Goal: Entertainment & Leisure: Consume media (video, audio)

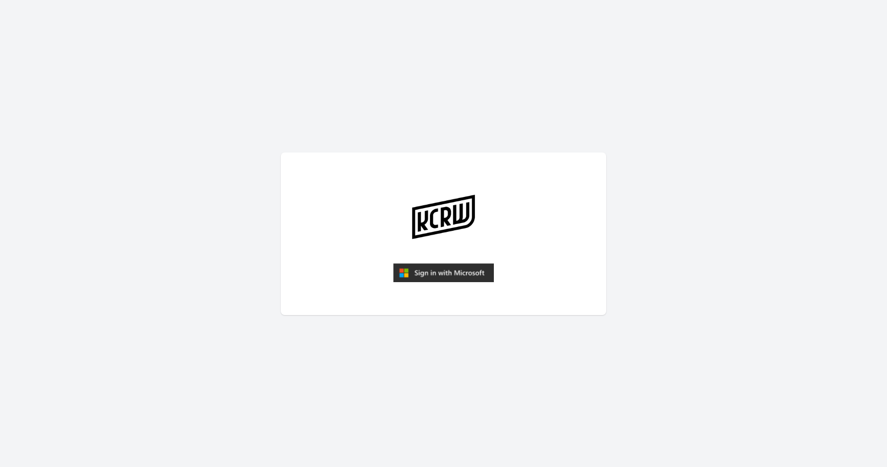
click at [434, 274] on img "submit" at bounding box center [443, 272] width 101 height 19
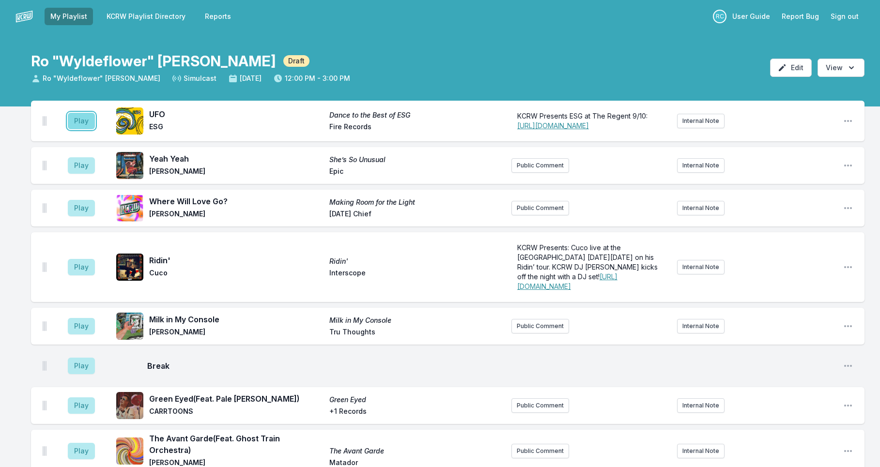
click at [80, 125] on button "Play" at bounding box center [81, 121] width 27 height 16
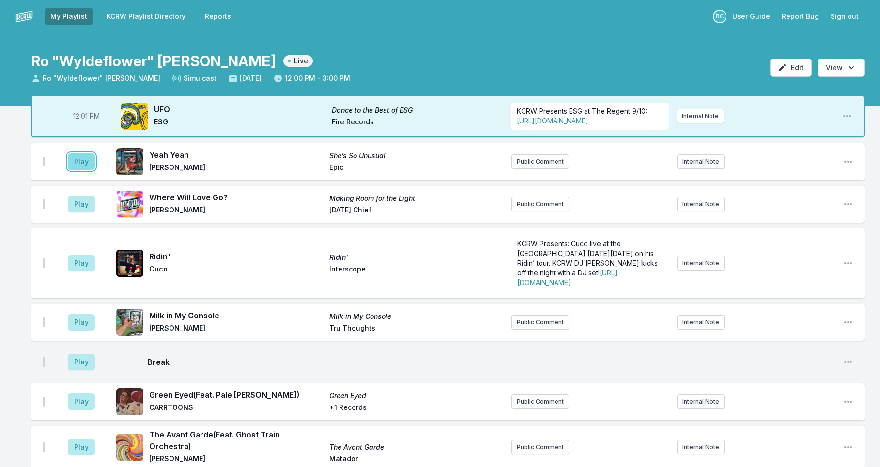
click at [85, 170] on button "Play" at bounding box center [81, 161] width 27 height 16
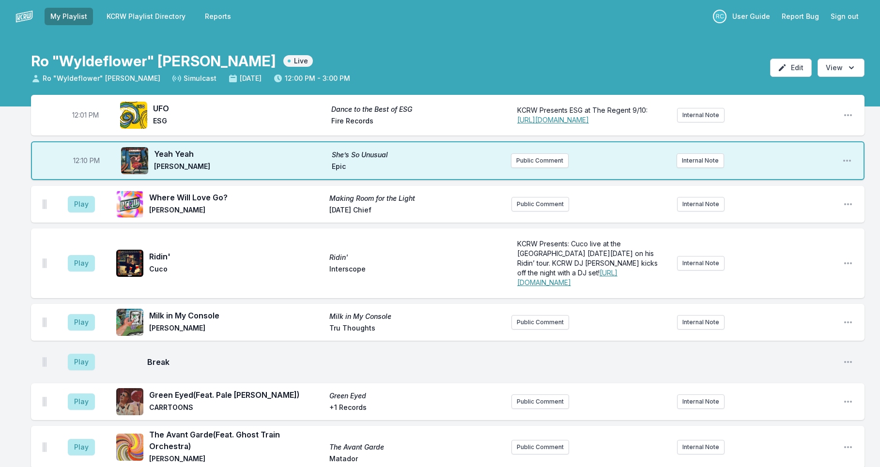
click at [83, 166] on span "12:10 PM" at bounding box center [86, 161] width 27 height 10
click at [77, 170] on input "12:10" at bounding box center [86, 161] width 54 height 18
click at [80, 213] on button "Play" at bounding box center [81, 204] width 27 height 16
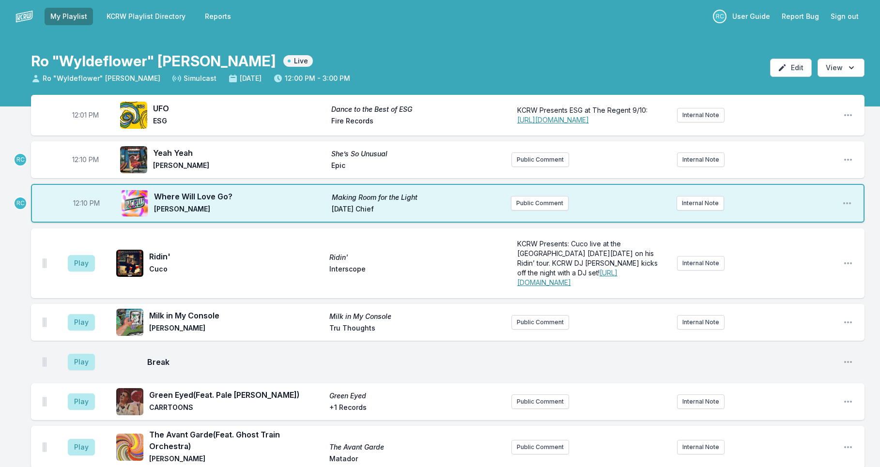
click at [83, 165] on span "12:10 PM" at bounding box center [85, 160] width 27 height 10
click at [78, 168] on input "12:10" at bounding box center [85, 160] width 54 height 18
click at [76, 169] on input "12:08" at bounding box center [85, 160] width 54 height 18
type input "12:04"
drag, startPoint x: 25, startPoint y: 171, endPoint x: 27, endPoint y: 177, distance: 6.6
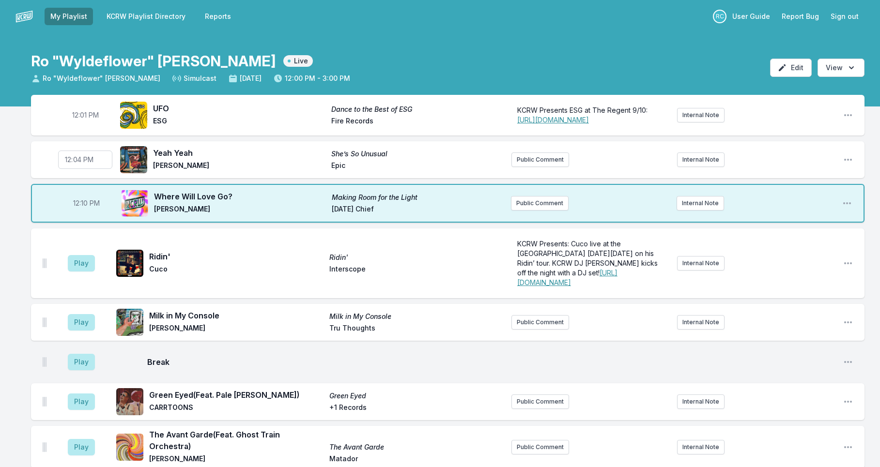
click at [83, 272] on button "Play" at bounding box center [81, 263] width 27 height 16
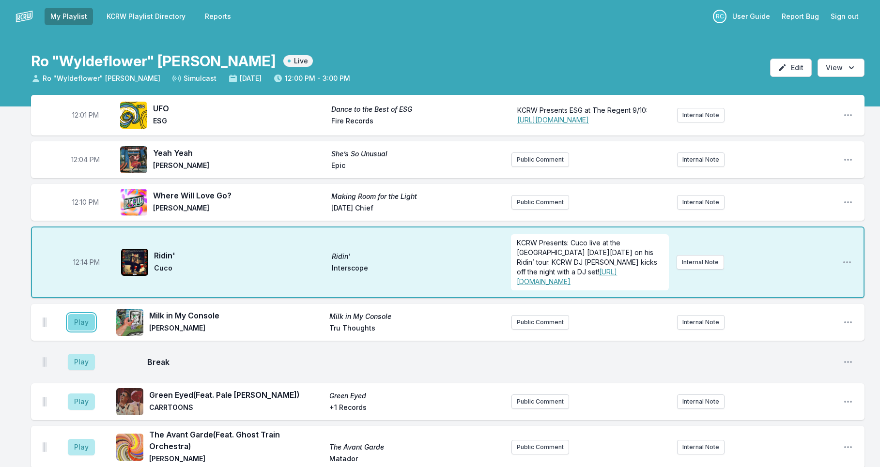
click at [80, 331] on button "Play" at bounding box center [81, 322] width 27 height 16
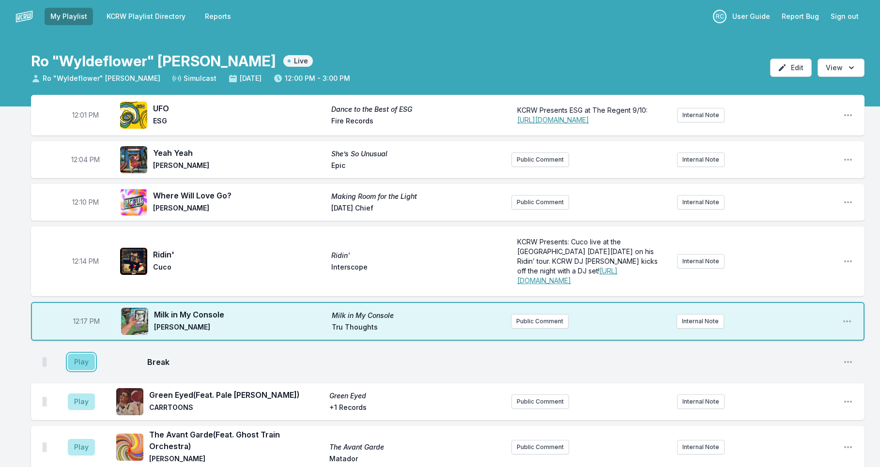
click at [82, 370] on button "Play" at bounding box center [81, 362] width 27 height 16
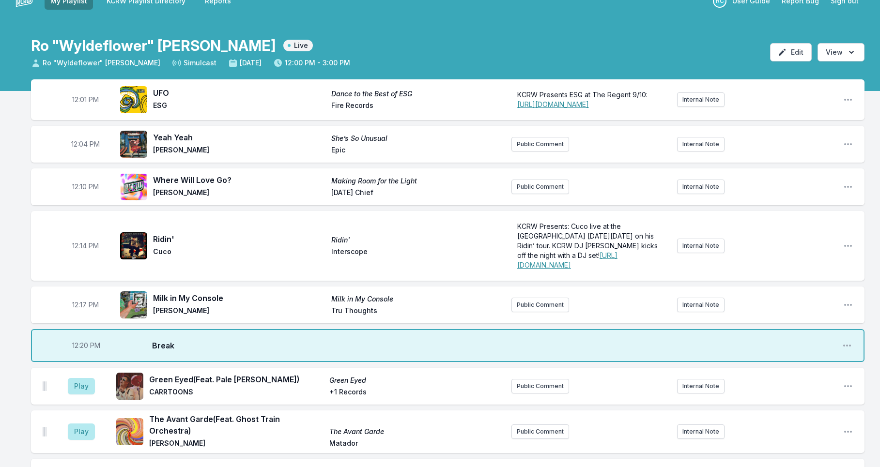
scroll to position [17, 0]
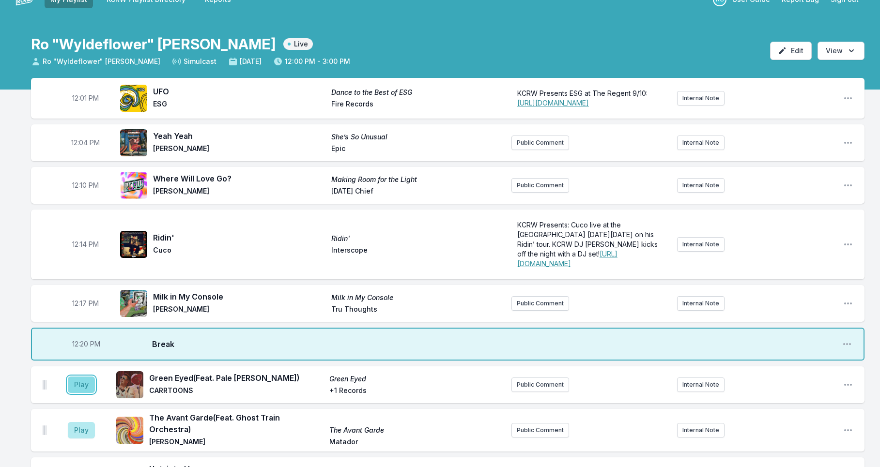
click at [88, 393] on button "Play" at bounding box center [81, 385] width 27 height 16
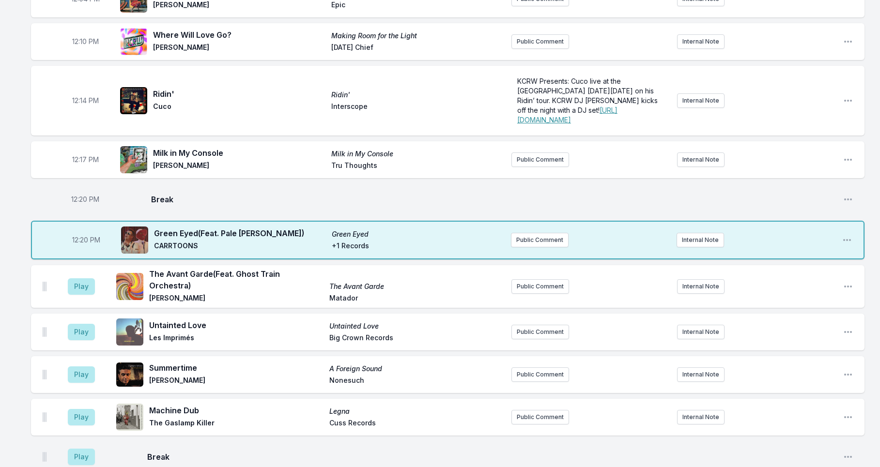
scroll to position [169, 0]
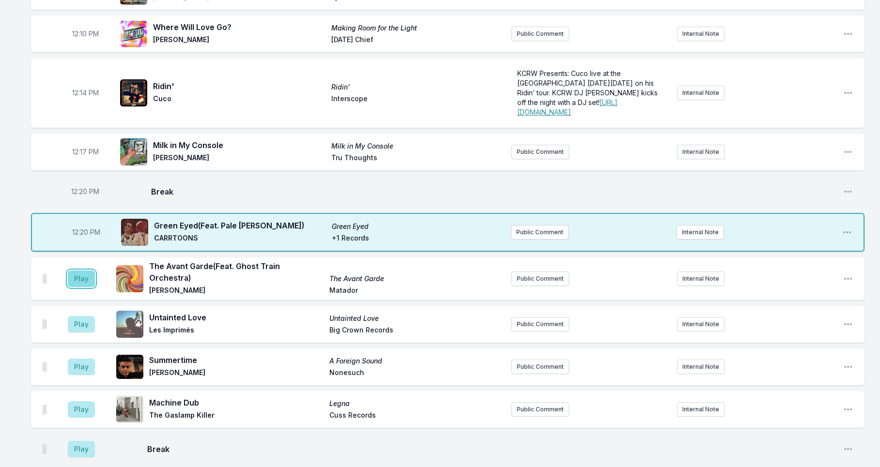
click at [87, 287] on button "Play" at bounding box center [81, 279] width 27 height 16
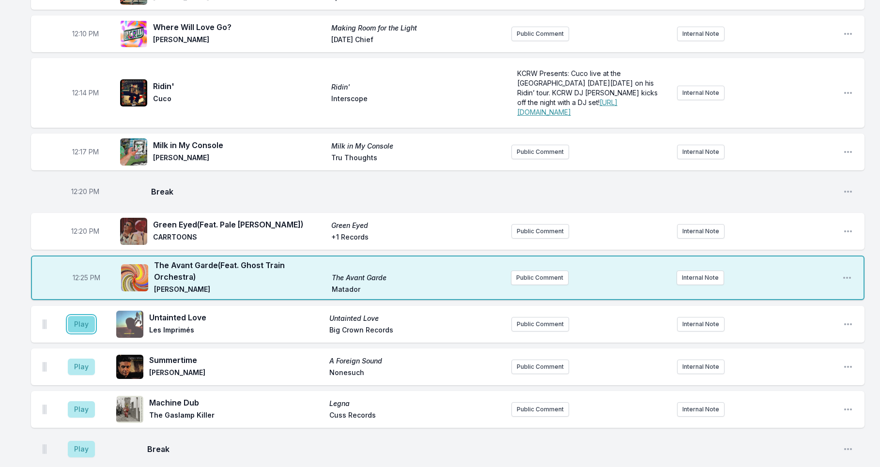
click at [84, 333] on button "Play" at bounding box center [81, 324] width 27 height 16
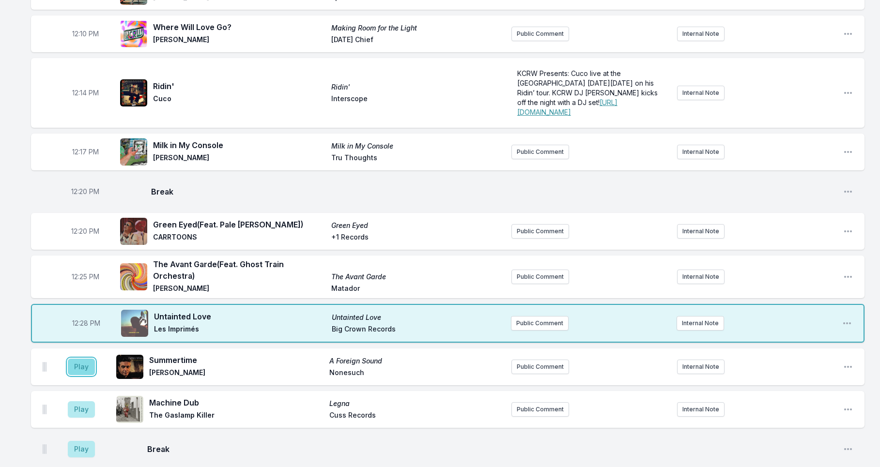
click at [82, 375] on button "Play" at bounding box center [81, 367] width 27 height 16
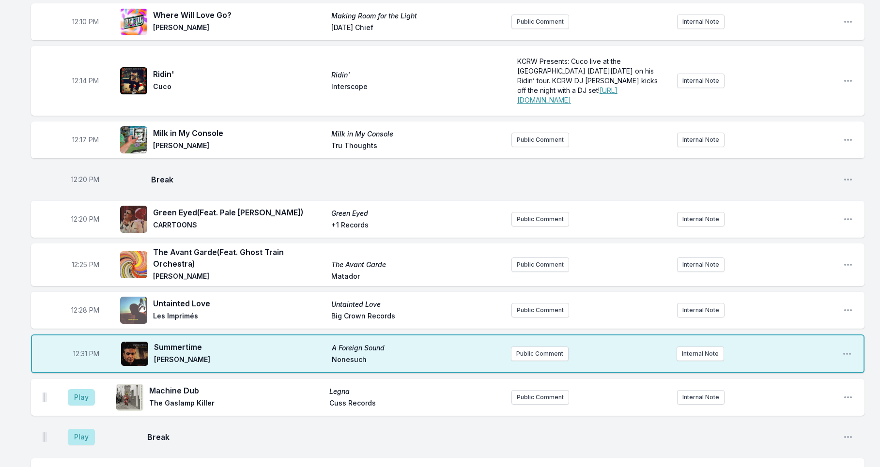
scroll to position [187, 0]
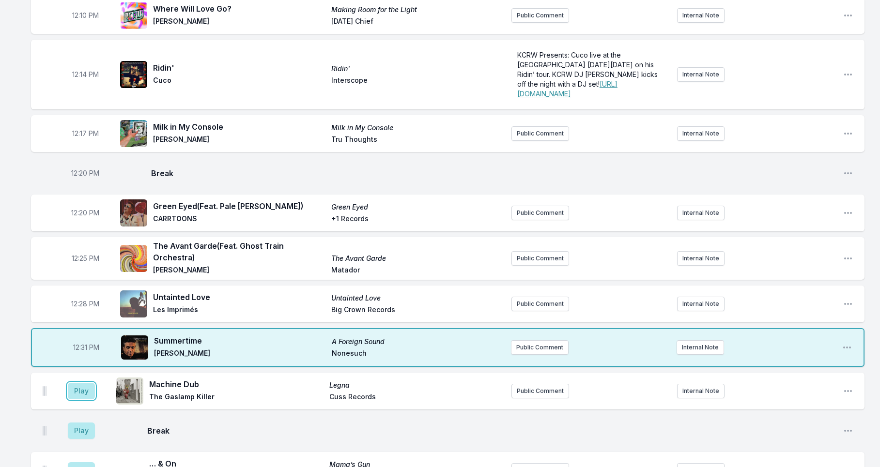
drag, startPoint x: 84, startPoint y: 411, endPoint x: 107, endPoint y: 409, distance: 23.4
click at [84, 399] on button "Play" at bounding box center [81, 391] width 27 height 16
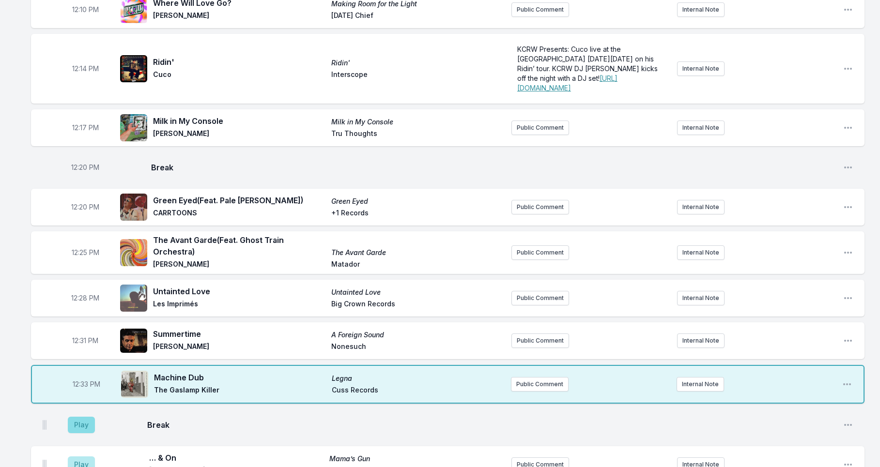
scroll to position [201, 0]
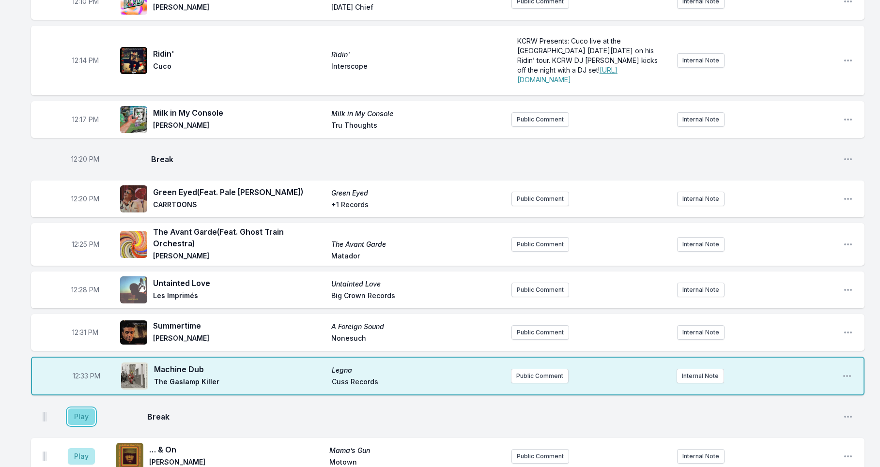
click at [86, 425] on button "Play" at bounding box center [81, 417] width 27 height 16
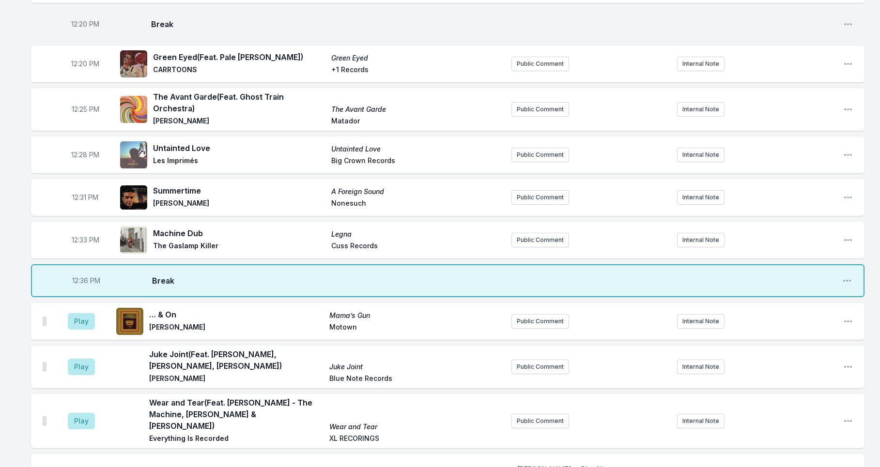
scroll to position [407, 0]
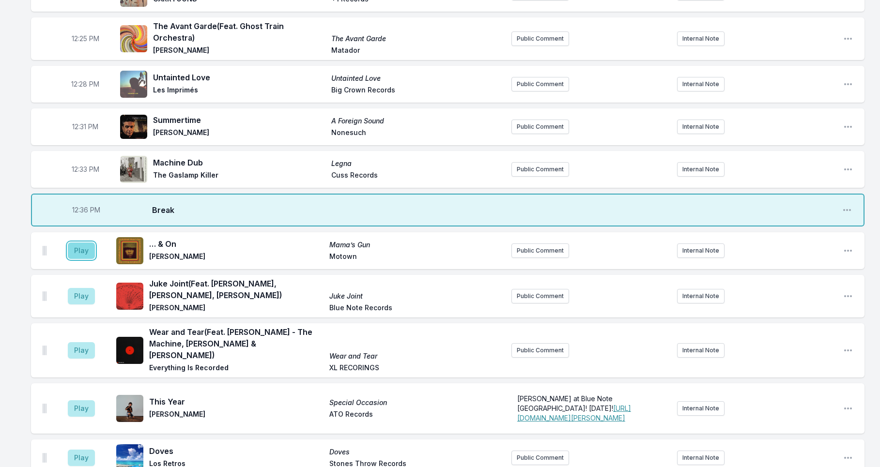
click at [79, 259] on button "Play" at bounding box center [81, 251] width 27 height 16
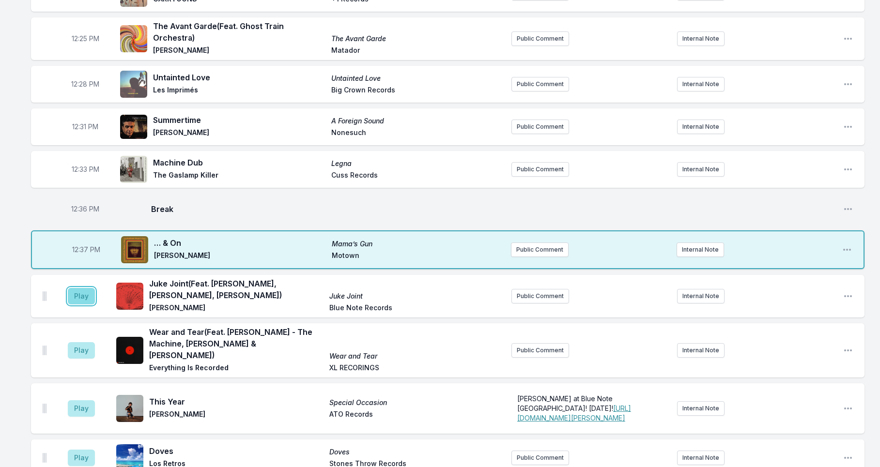
click at [78, 305] on button "Play" at bounding box center [81, 296] width 27 height 16
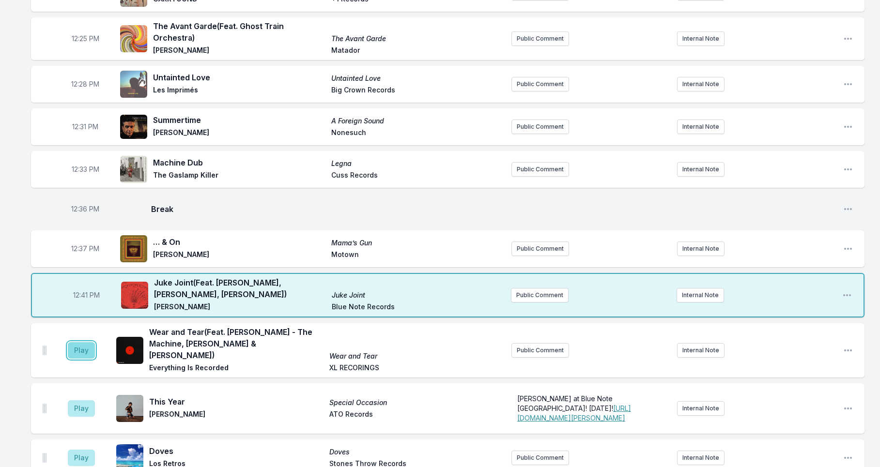
click at [79, 357] on button "Play" at bounding box center [81, 350] width 27 height 16
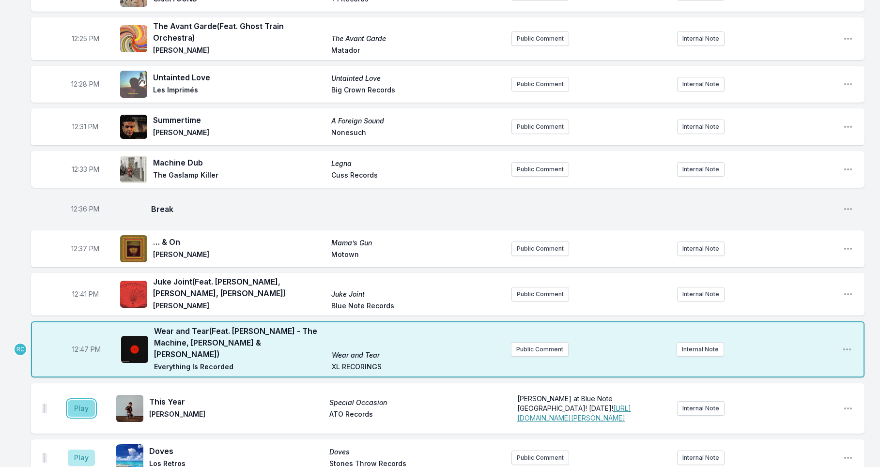
click at [83, 412] on button "Play" at bounding box center [81, 408] width 27 height 16
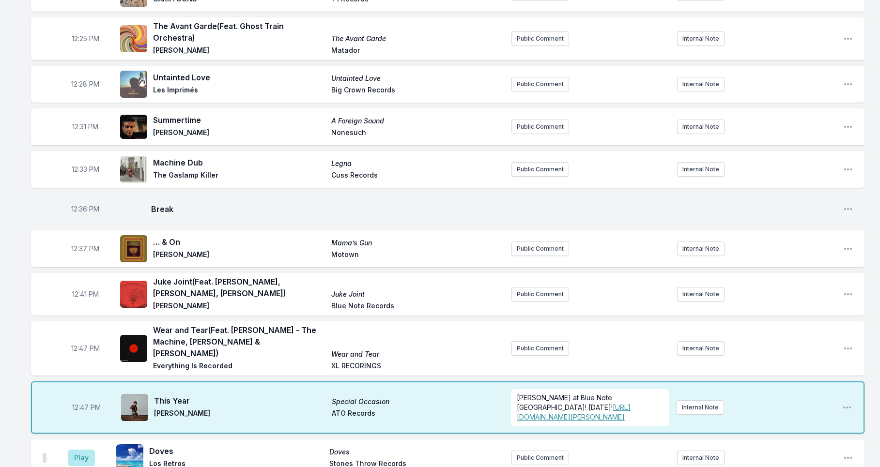
click at [83, 353] on span "12:47 PM" at bounding box center [85, 349] width 29 height 10
click at [78, 356] on input "12:47" at bounding box center [85, 348] width 54 height 18
type input "12:44"
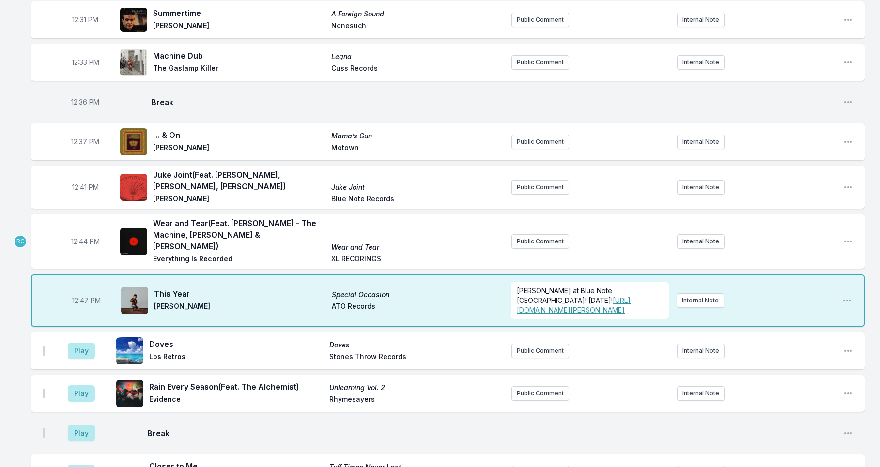
scroll to position [550, 0]
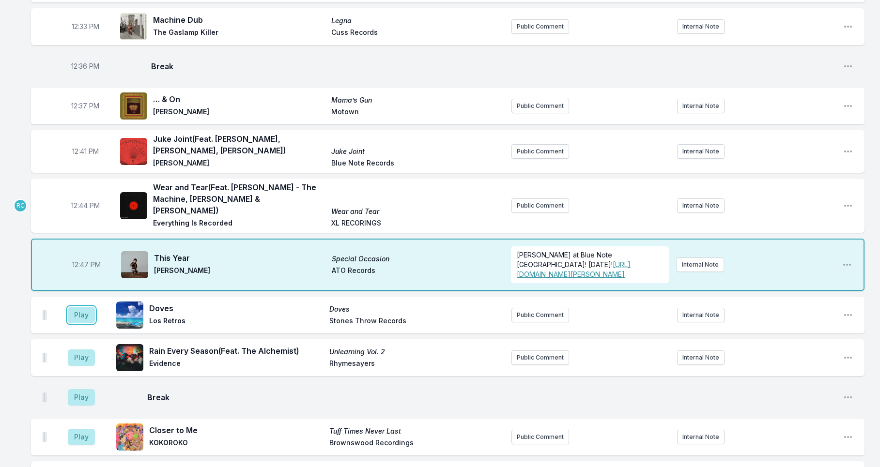
drag, startPoint x: 80, startPoint y: 319, endPoint x: 82, endPoint y: 325, distance: 7.2
click at [80, 319] on button "Play" at bounding box center [81, 315] width 27 height 16
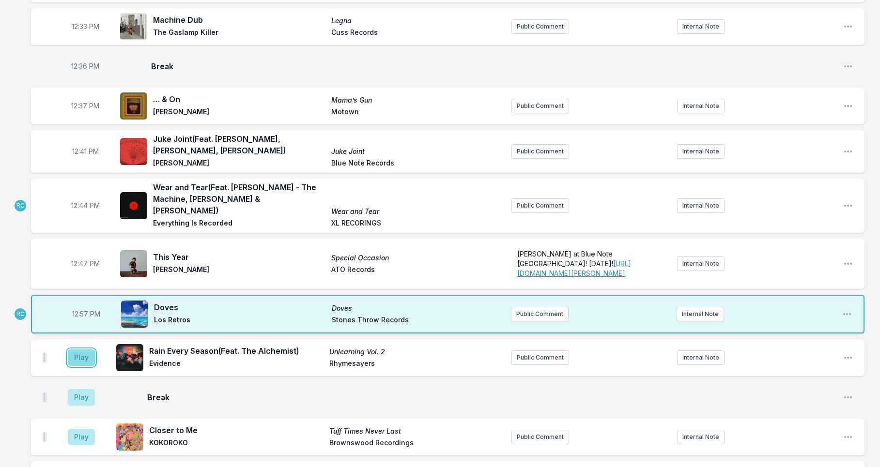
click at [80, 358] on button "Play" at bounding box center [81, 358] width 27 height 16
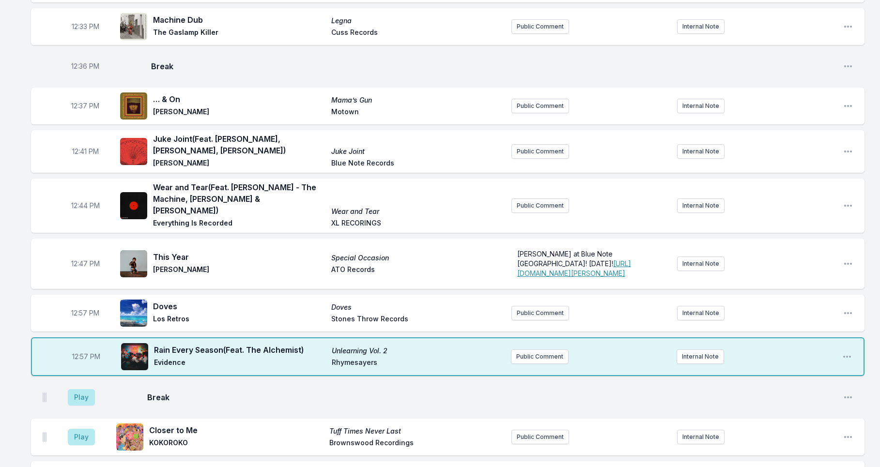
click at [83, 318] on span "12:57 PM" at bounding box center [85, 313] width 28 height 10
drag, startPoint x: 75, startPoint y: 315, endPoint x: 80, endPoint y: 321, distance: 7.6
click at [75, 315] on input "12:57" at bounding box center [85, 313] width 54 height 18
type input "12:50"
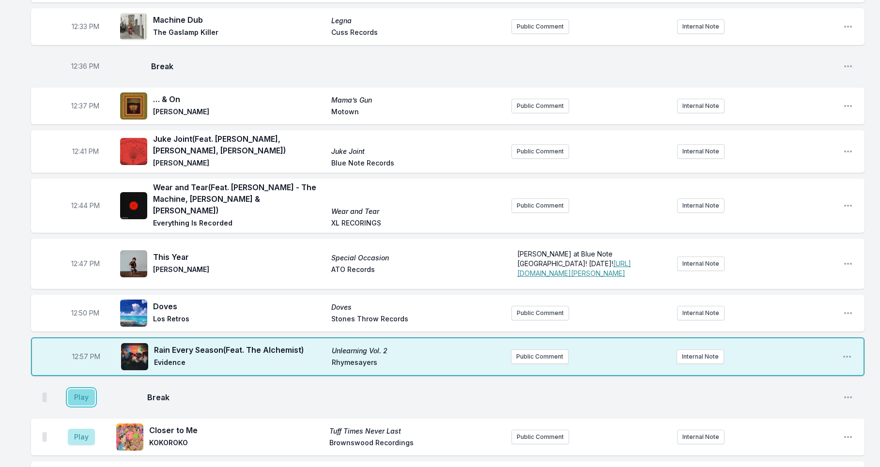
click at [82, 397] on button "Play" at bounding box center [81, 397] width 27 height 16
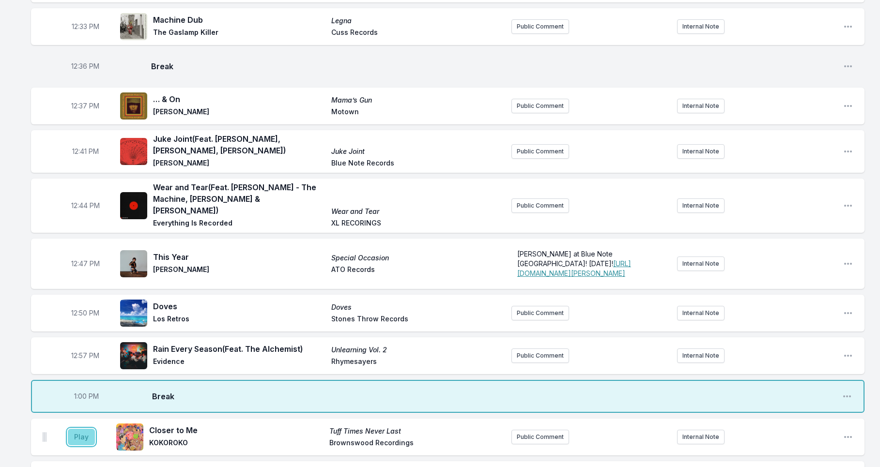
click at [73, 438] on button "Play" at bounding box center [81, 437] width 27 height 16
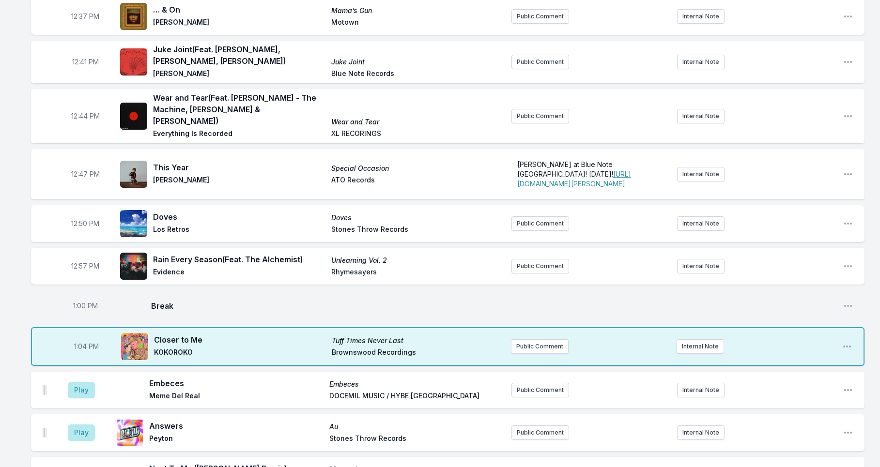
scroll to position [648, 0]
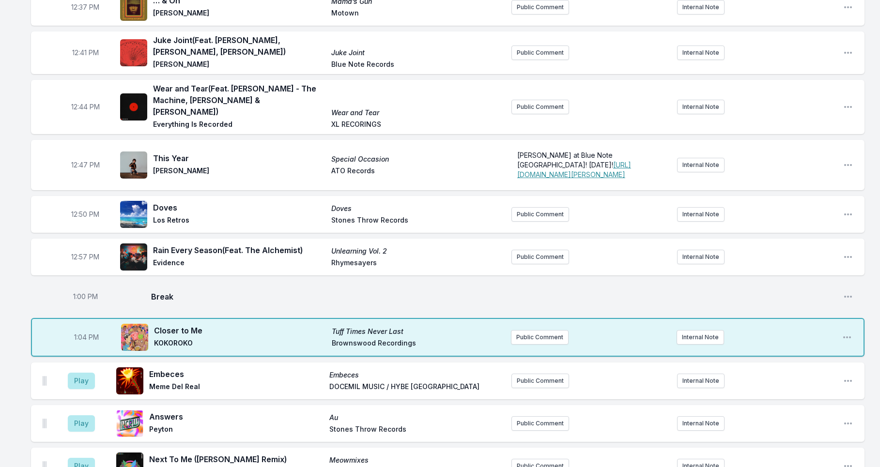
click at [85, 336] on span "1:04 PM" at bounding box center [86, 338] width 25 height 10
click at [79, 341] on input "13:04" at bounding box center [86, 337] width 54 height 18
click at [77, 339] on input "13:00" at bounding box center [86, 337] width 54 height 18
type input "13:01"
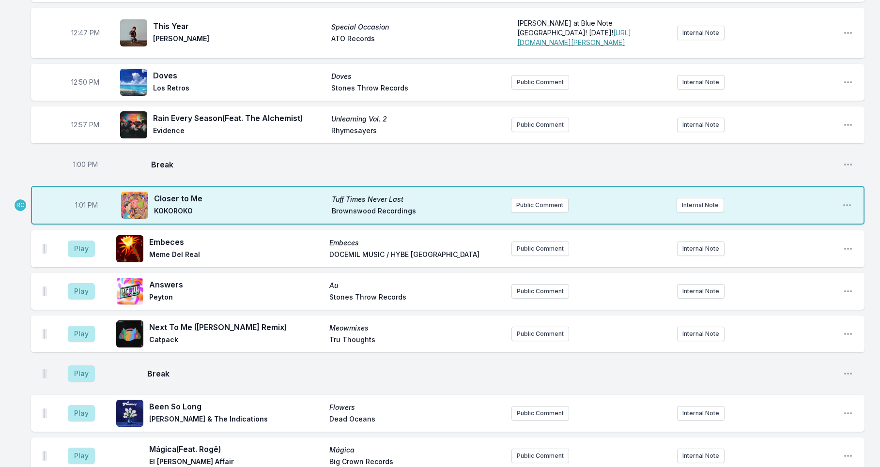
scroll to position [887, 0]
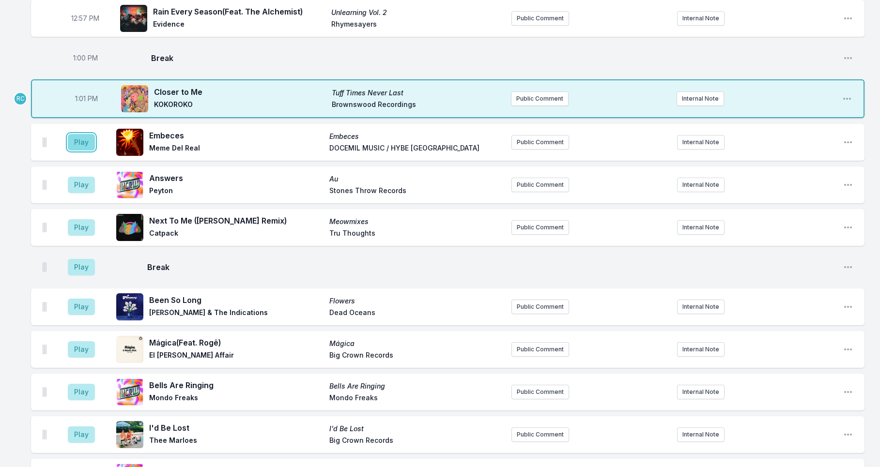
click at [85, 141] on button "Play" at bounding box center [81, 142] width 27 height 16
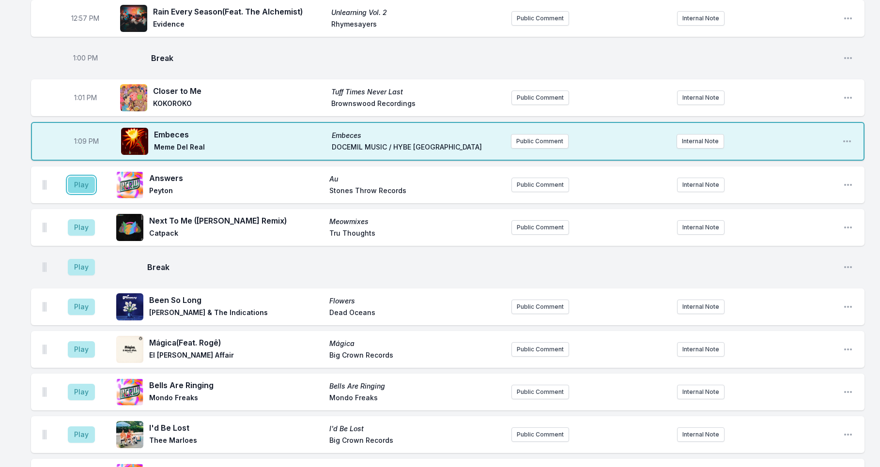
click at [76, 183] on button "Play" at bounding box center [81, 185] width 27 height 16
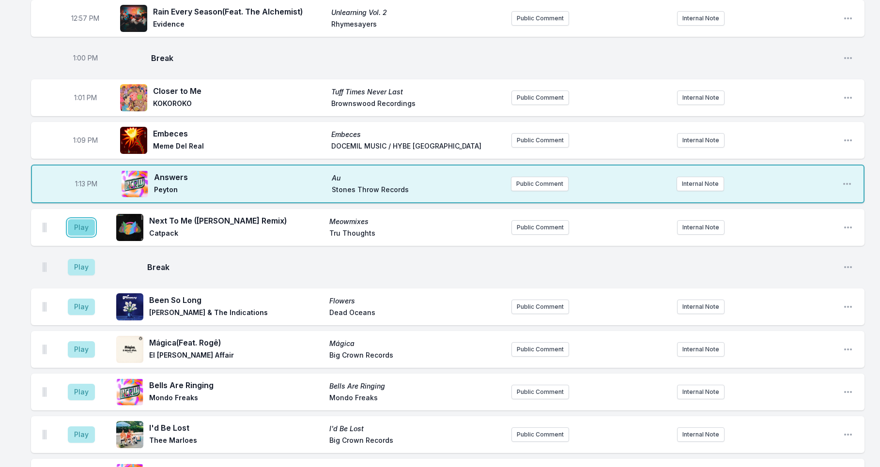
click at [86, 231] on button "Play" at bounding box center [81, 227] width 27 height 16
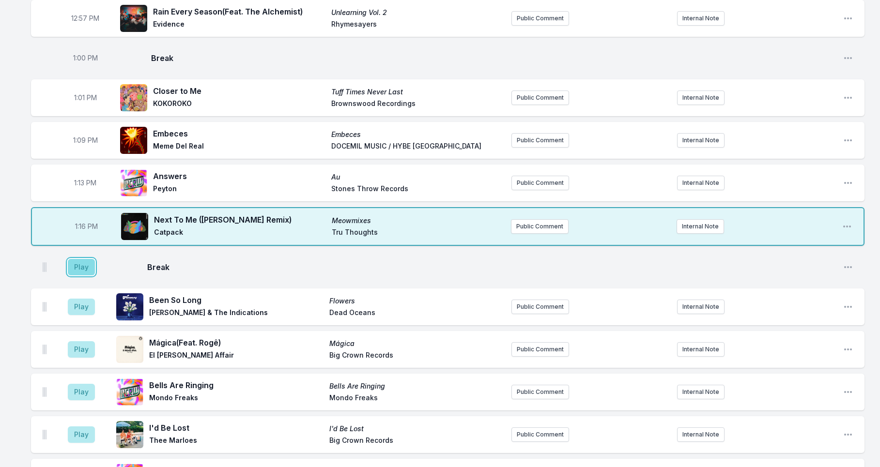
click at [81, 270] on button "Play" at bounding box center [81, 267] width 27 height 16
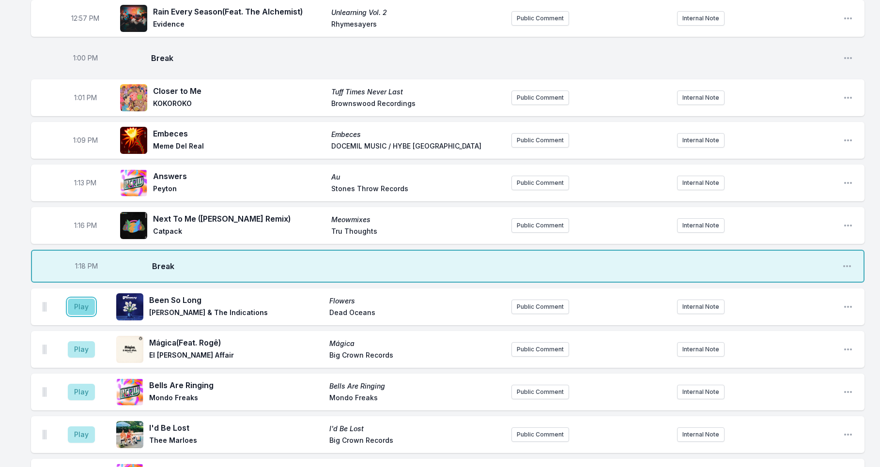
click at [87, 310] on button "Play" at bounding box center [81, 307] width 27 height 16
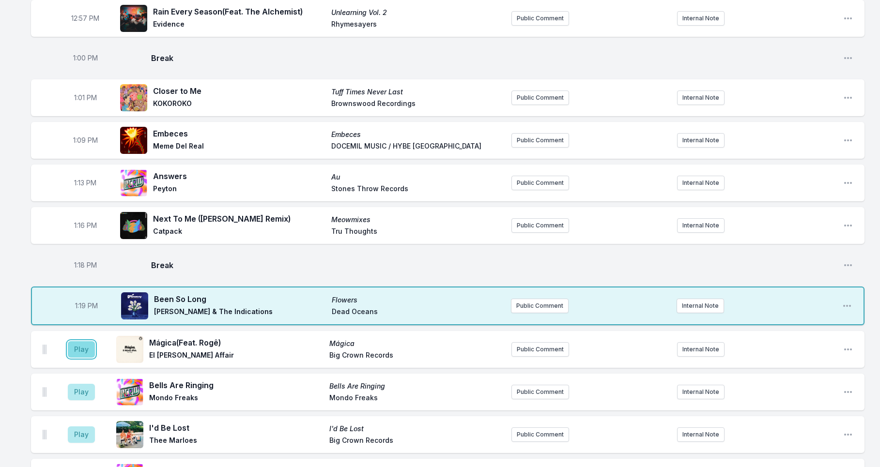
click at [88, 353] on button "Play" at bounding box center [81, 349] width 27 height 16
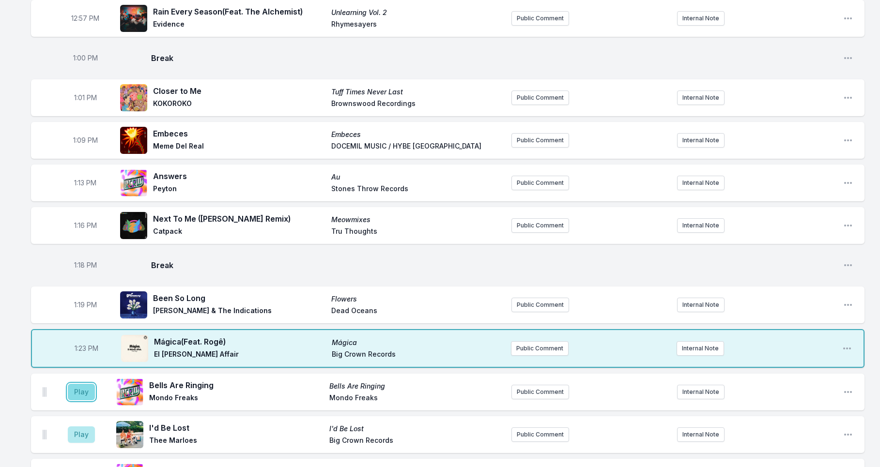
click at [85, 395] on button "Play" at bounding box center [81, 392] width 27 height 16
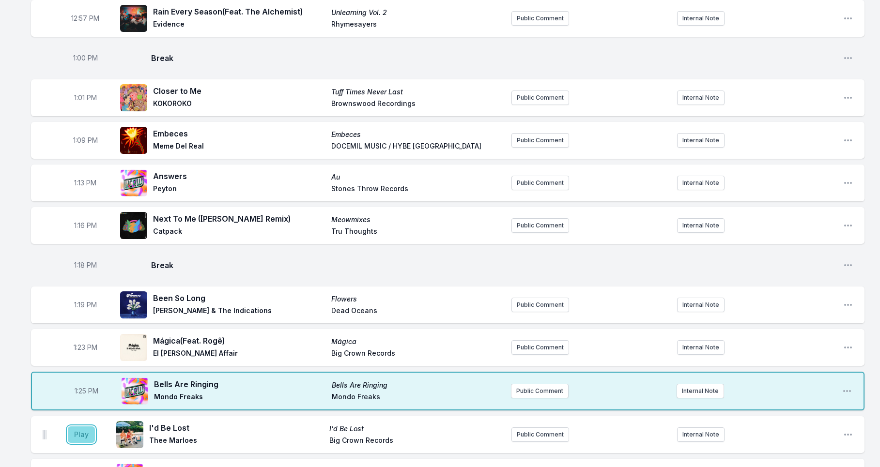
click at [81, 434] on button "Play" at bounding box center [81, 435] width 27 height 16
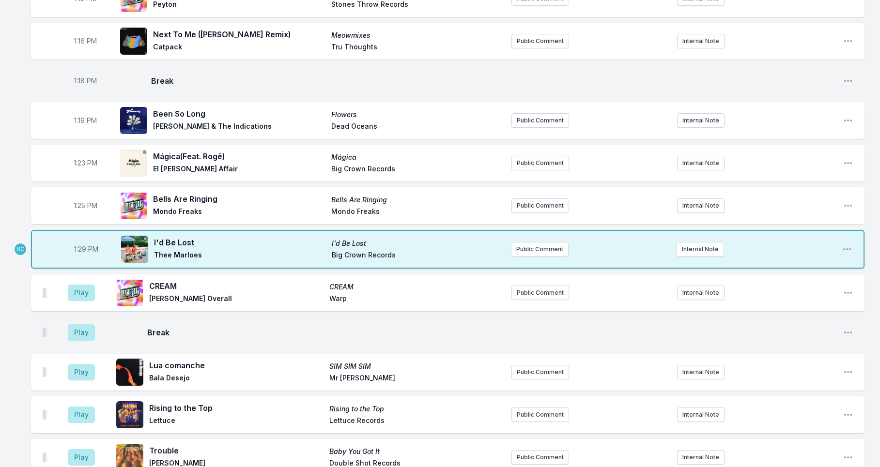
scroll to position [1073, 0]
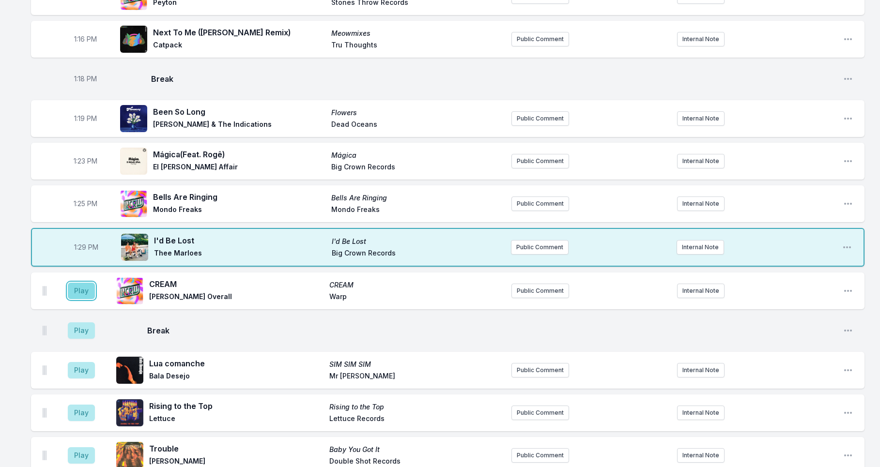
click at [83, 291] on button "Play" at bounding box center [81, 291] width 27 height 16
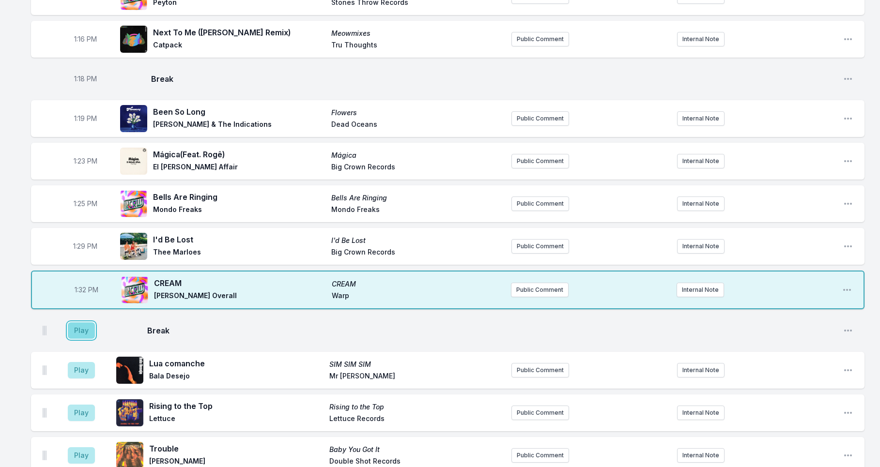
click at [77, 338] on button "Play" at bounding box center [81, 330] width 27 height 16
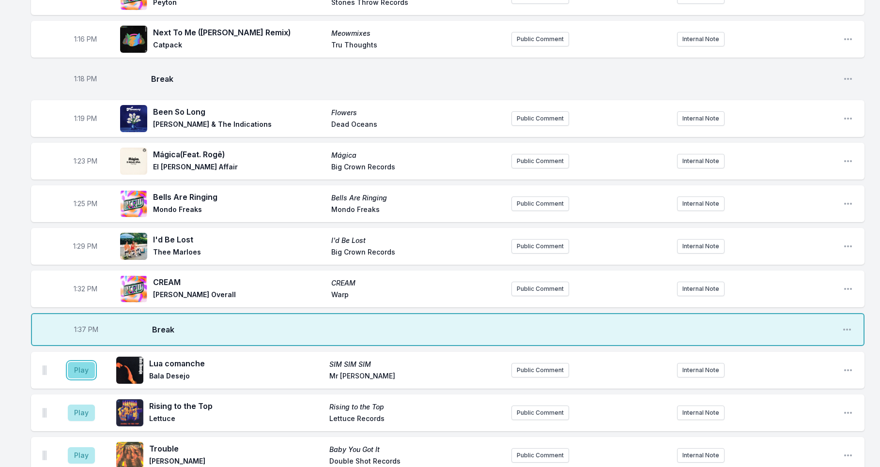
click at [85, 376] on button "Play" at bounding box center [81, 370] width 27 height 16
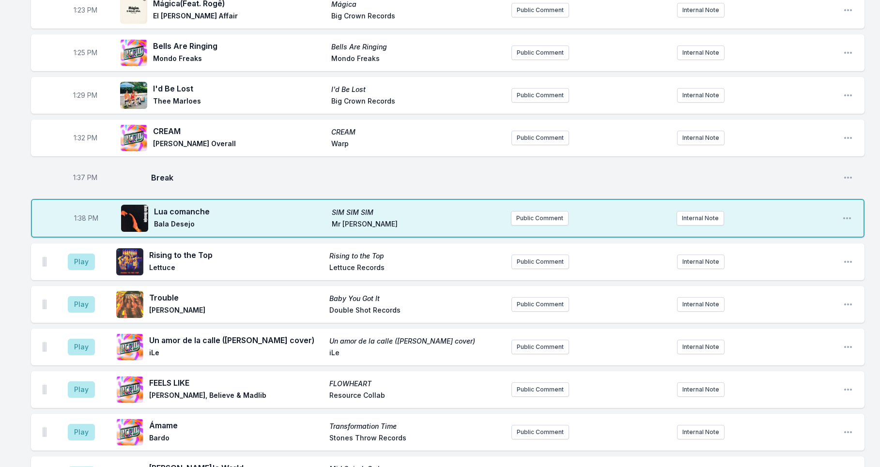
scroll to position [1233, 0]
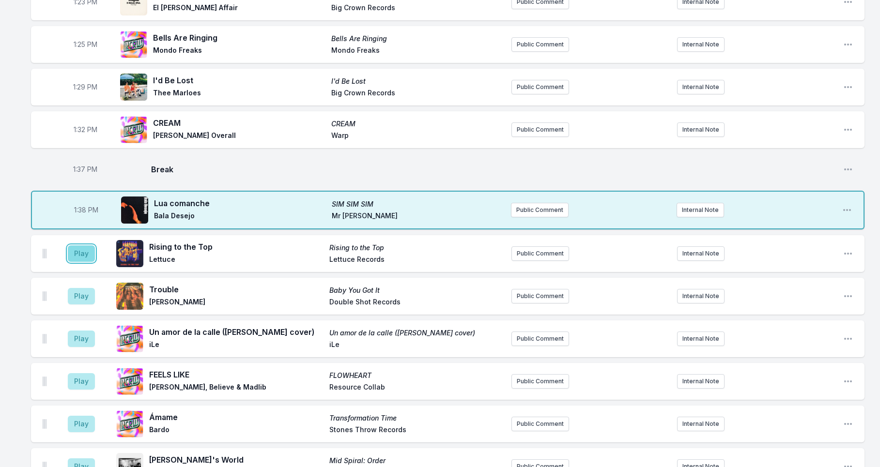
click at [85, 258] on button "Play" at bounding box center [81, 253] width 27 height 16
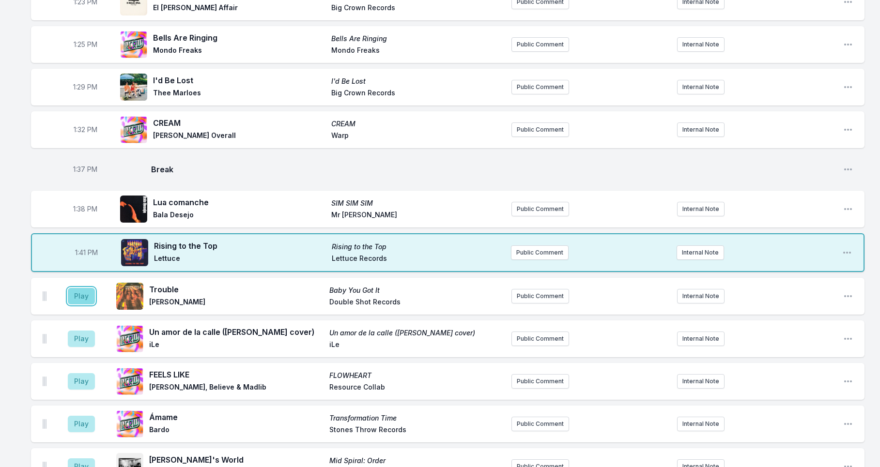
click at [77, 298] on button "Play" at bounding box center [81, 296] width 27 height 16
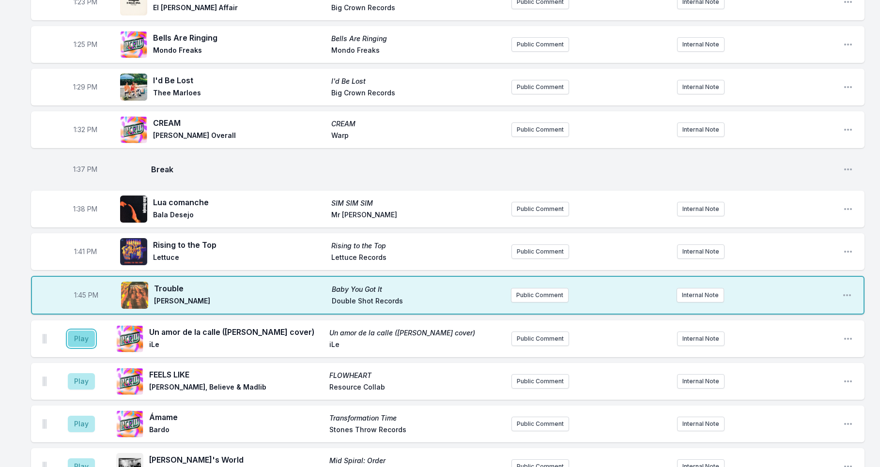
click at [80, 337] on button "Play" at bounding box center [81, 339] width 27 height 16
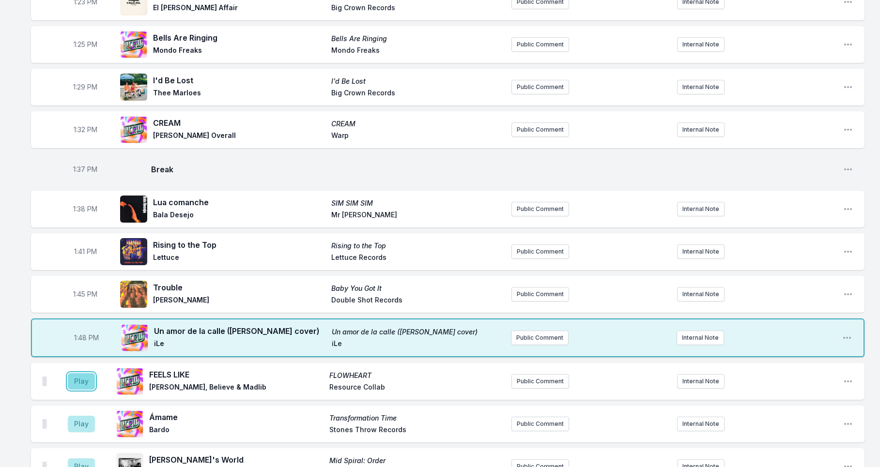
click at [81, 385] on button "Play" at bounding box center [81, 381] width 27 height 16
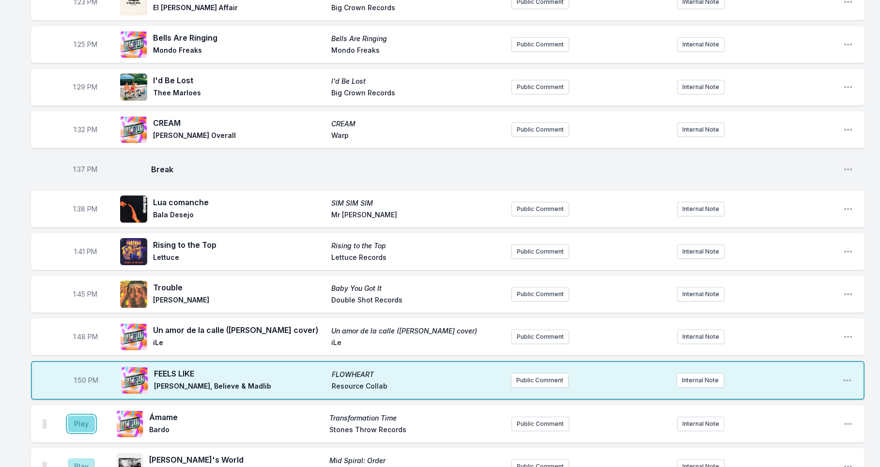
click at [78, 427] on button "Play" at bounding box center [81, 424] width 27 height 16
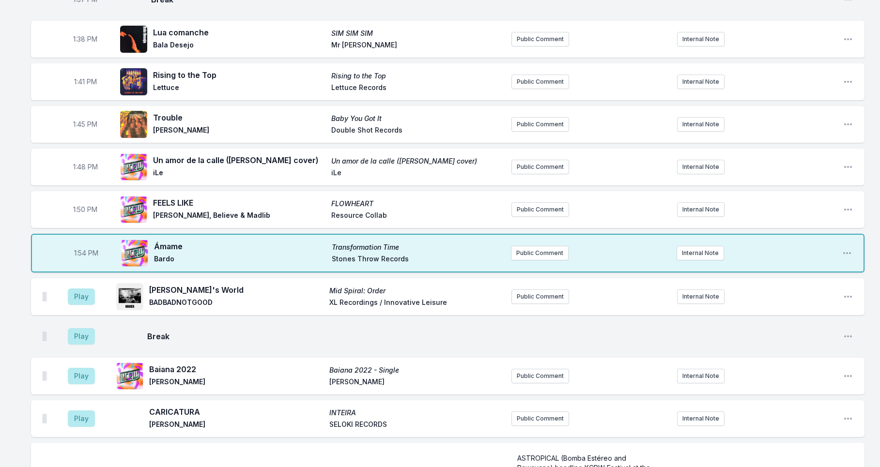
scroll to position [1426, 0]
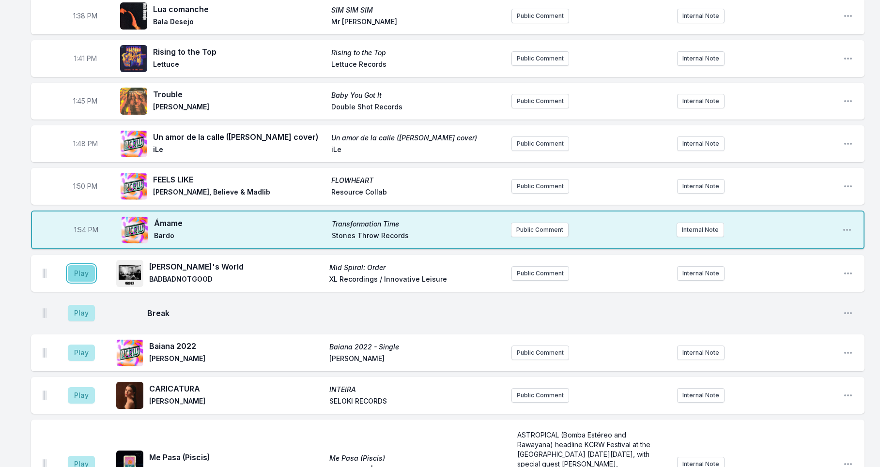
click at [74, 278] on button "Play" at bounding box center [81, 273] width 27 height 16
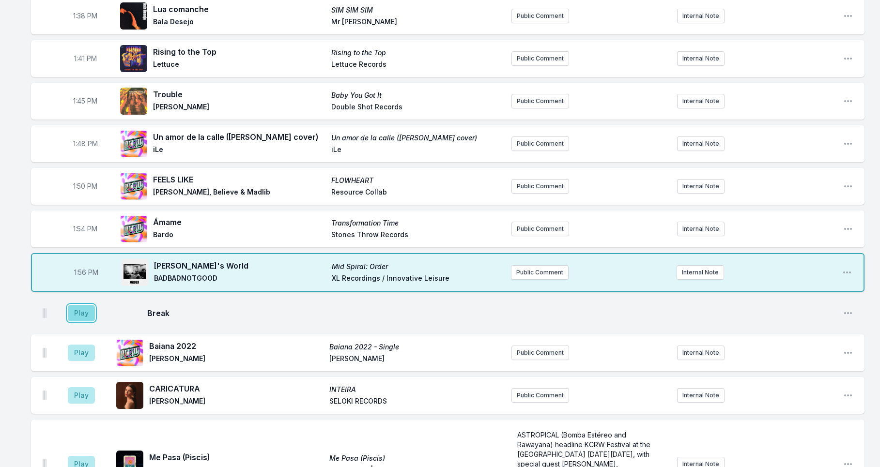
click at [83, 317] on button "Play" at bounding box center [81, 313] width 27 height 16
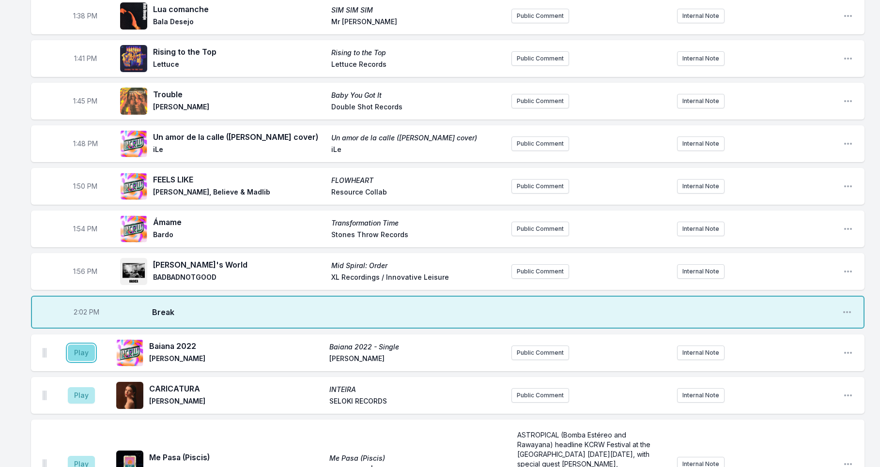
click at [83, 356] on button "Play" at bounding box center [81, 353] width 27 height 16
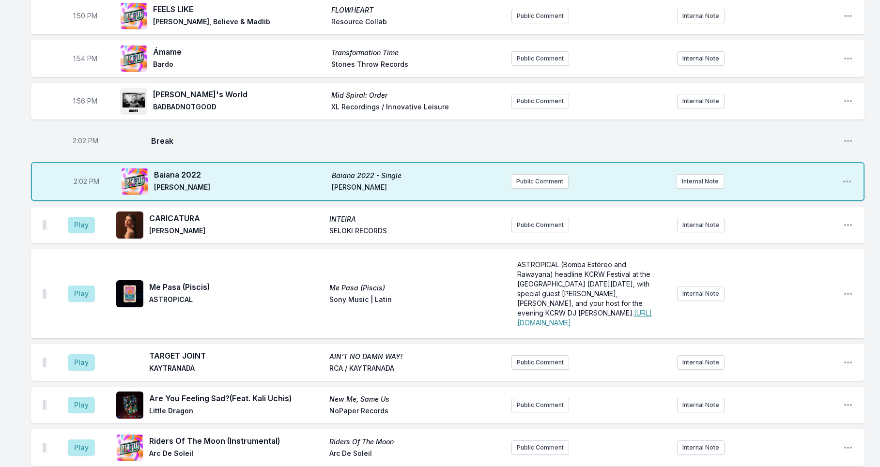
scroll to position [1604, 0]
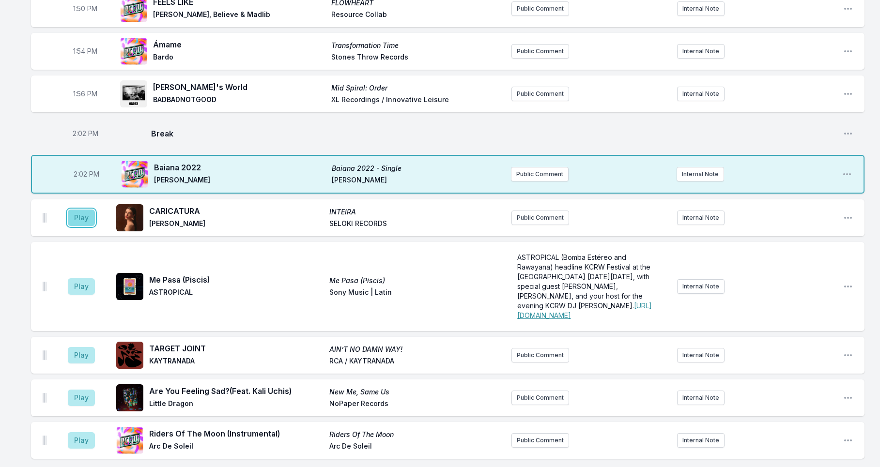
click at [82, 216] on button "Play" at bounding box center [81, 218] width 27 height 16
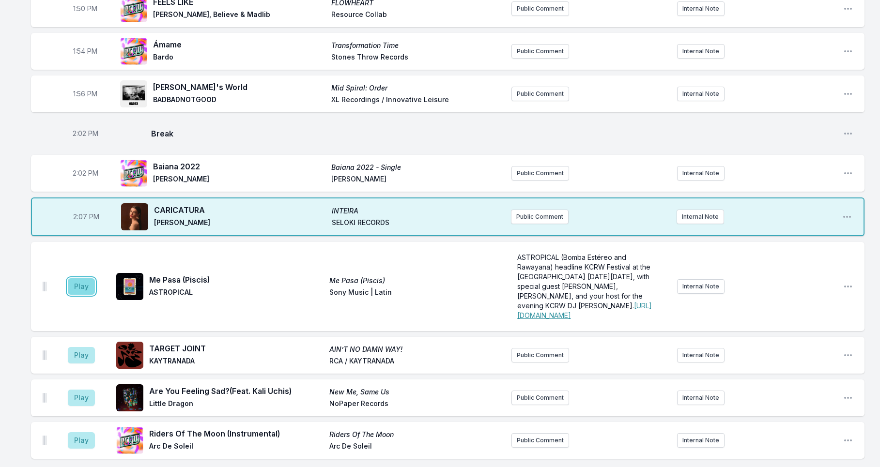
click at [73, 290] on button "Play" at bounding box center [81, 286] width 27 height 16
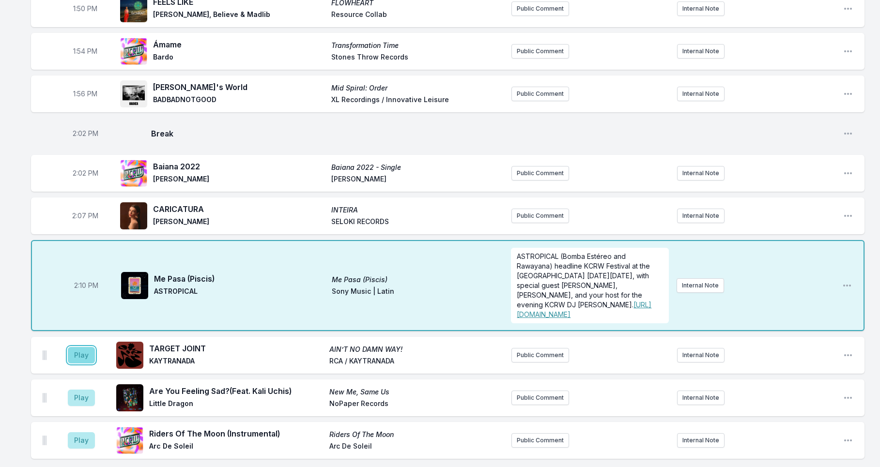
click at [76, 364] on button "Play" at bounding box center [81, 355] width 27 height 16
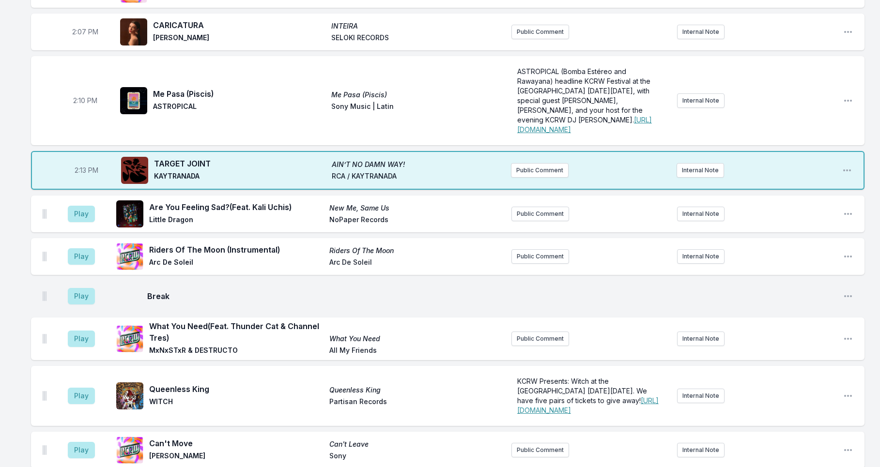
scroll to position [1795, 0]
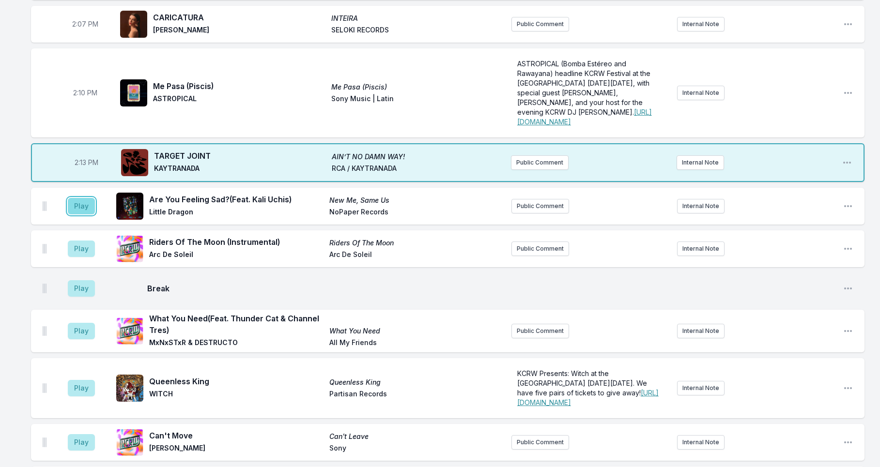
drag, startPoint x: 79, startPoint y: 202, endPoint x: 88, endPoint y: 207, distance: 10.0
click at [79, 203] on button "Play" at bounding box center [81, 206] width 27 height 16
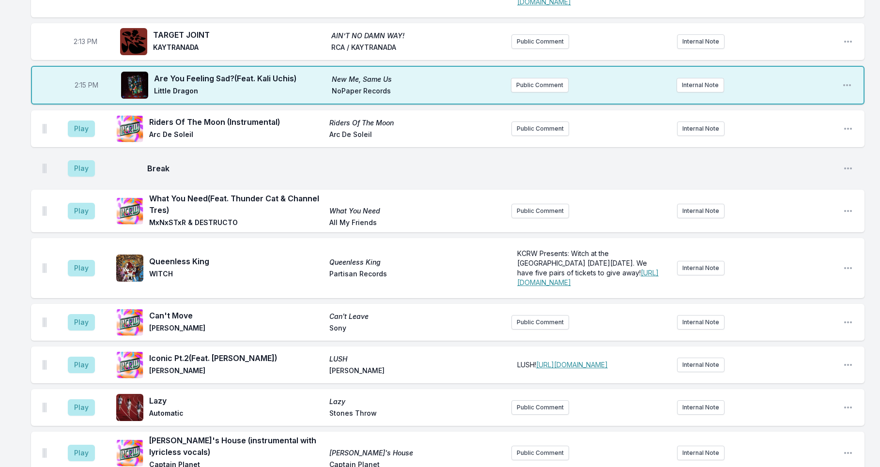
scroll to position [1909, 0]
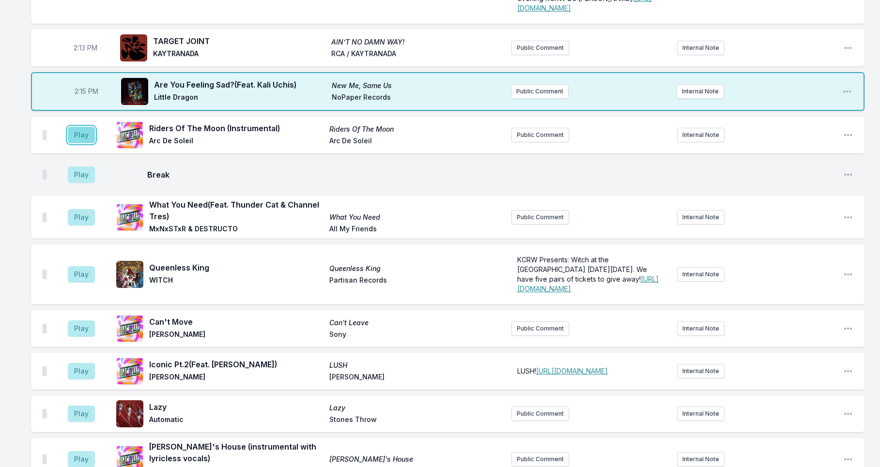
click at [79, 137] on button "Play" at bounding box center [81, 135] width 27 height 16
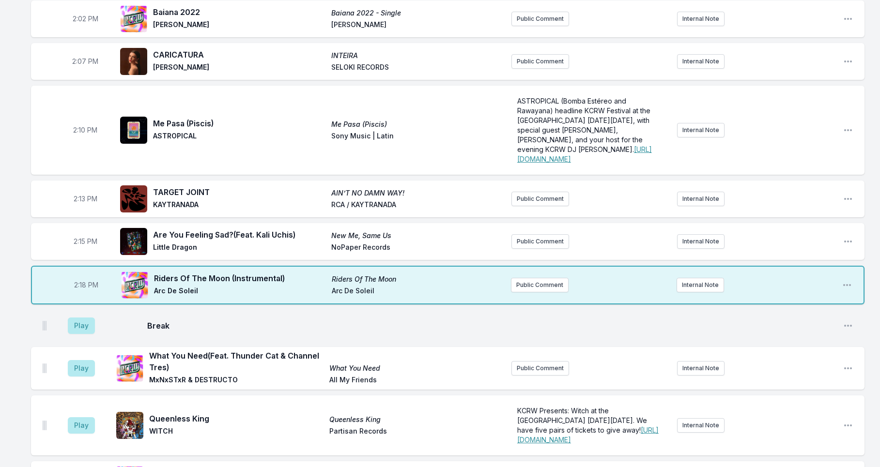
scroll to position [1759, 0]
click at [77, 329] on button "Play" at bounding box center [81, 325] width 27 height 16
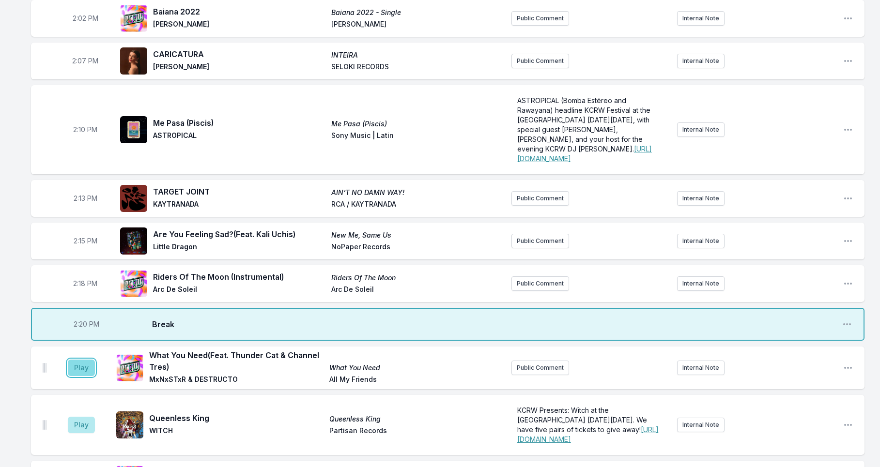
click at [84, 376] on button "Play" at bounding box center [81, 368] width 27 height 16
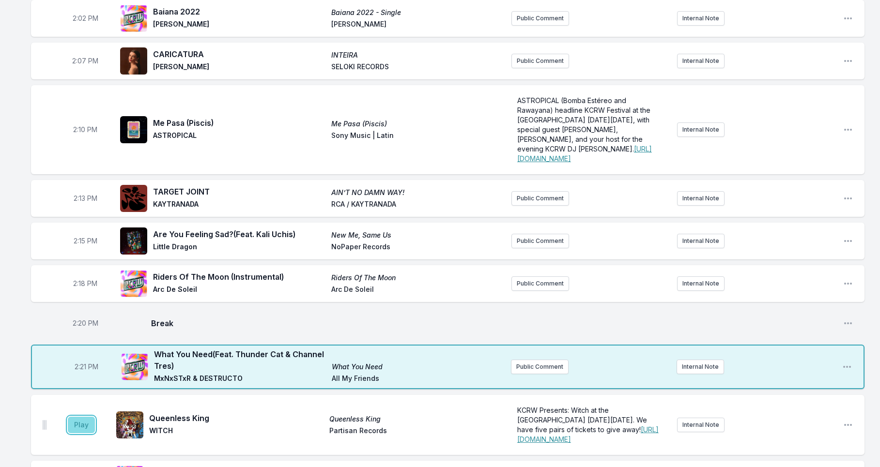
click at [89, 433] on button "Play" at bounding box center [81, 425] width 27 height 16
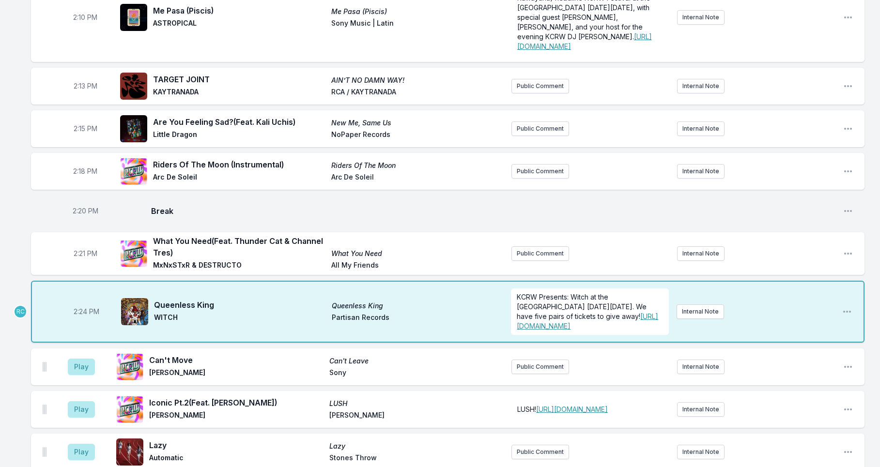
scroll to position [1906, 0]
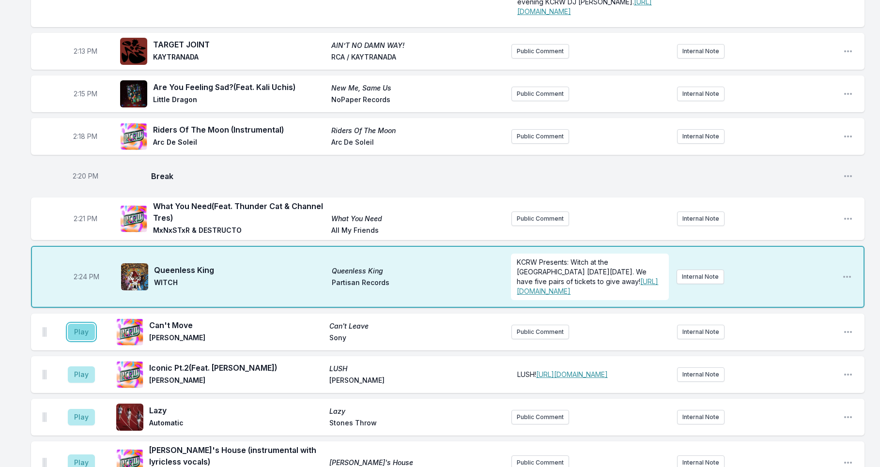
click at [83, 340] on button "Play" at bounding box center [81, 332] width 27 height 16
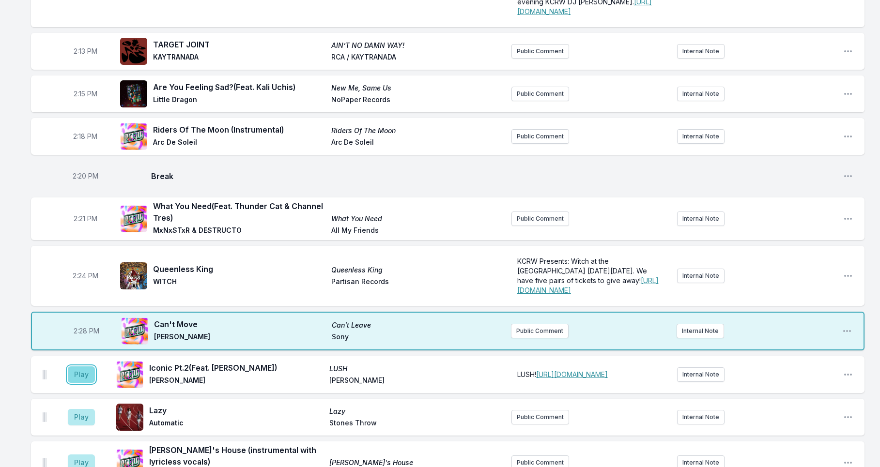
click at [78, 383] on button "Play" at bounding box center [81, 375] width 27 height 16
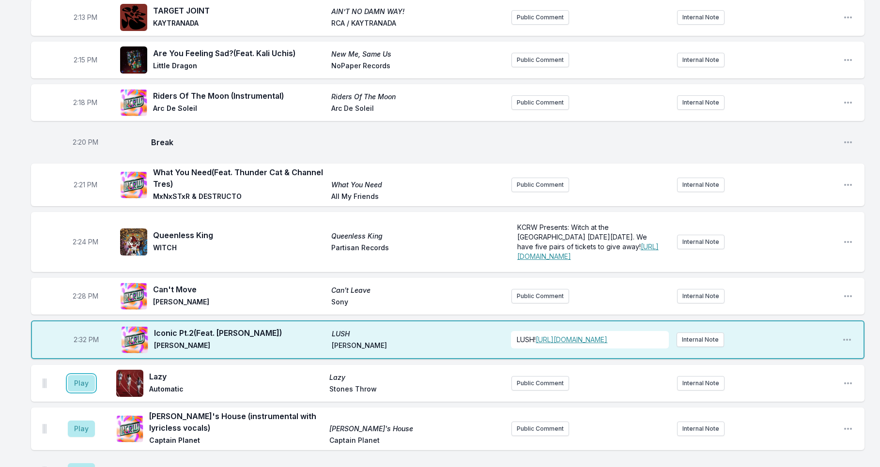
drag, startPoint x: 76, startPoint y: 414, endPoint x: 66, endPoint y: 379, distance: 36.2
click at [76, 392] on button "Play" at bounding box center [81, 383] width 27 height 16
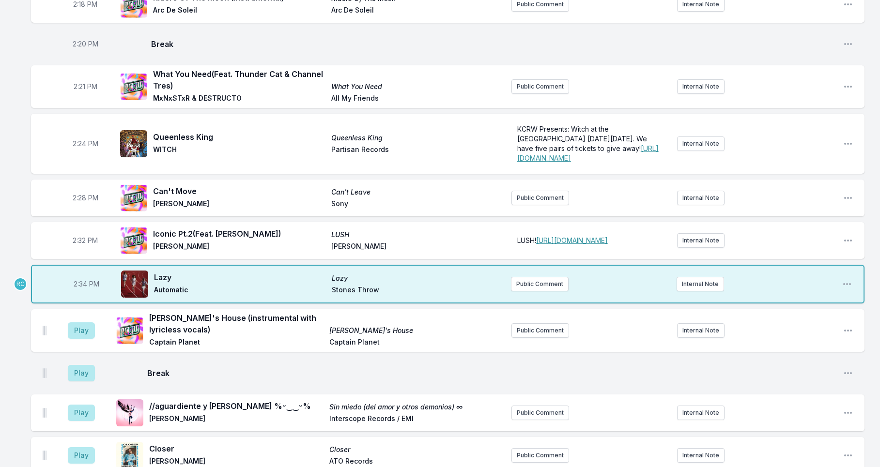
scroll to position [2044, 0]
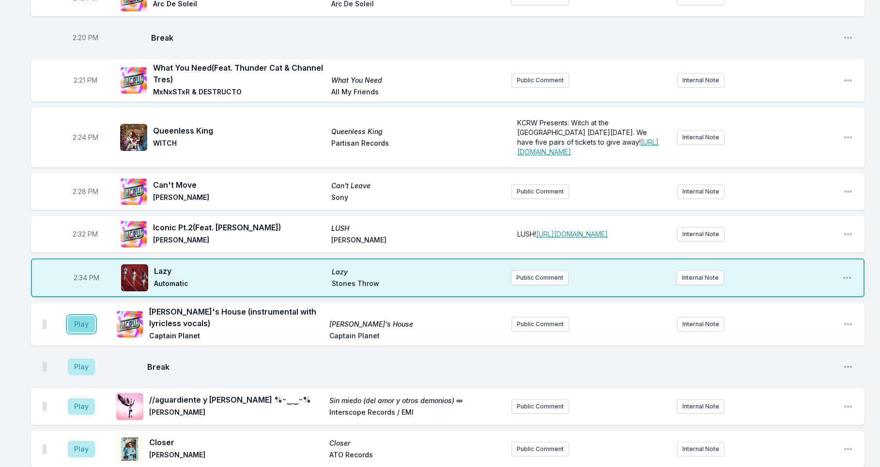
click at [82, 333] on button "Play" at bounding box center [81, 324] width 27 height 16
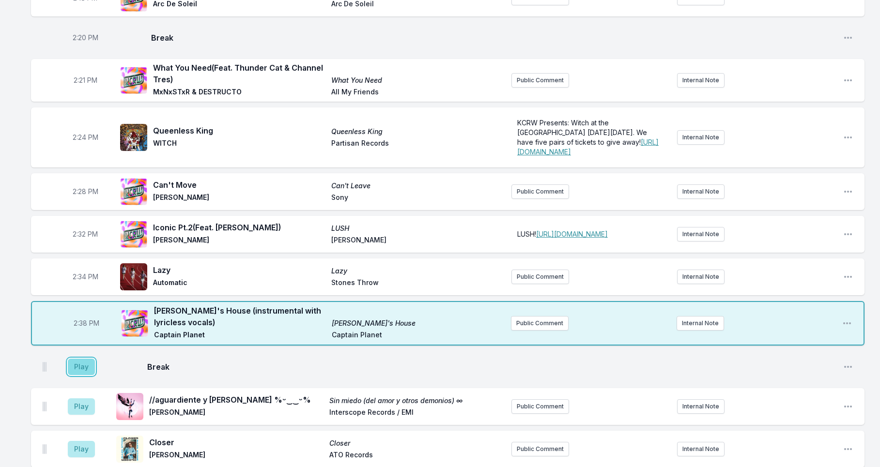
click at [82, 375] on button "Play" at bounding box center [81, 367] width 27 height 16
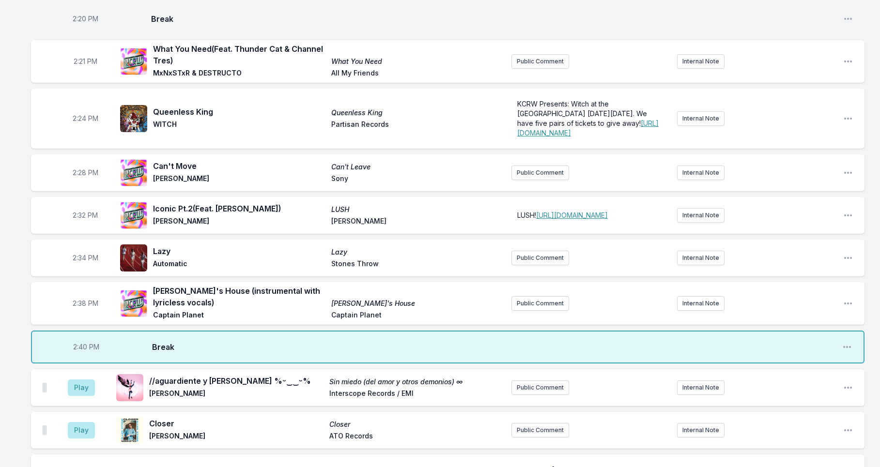
scroll to position [2238, 0]
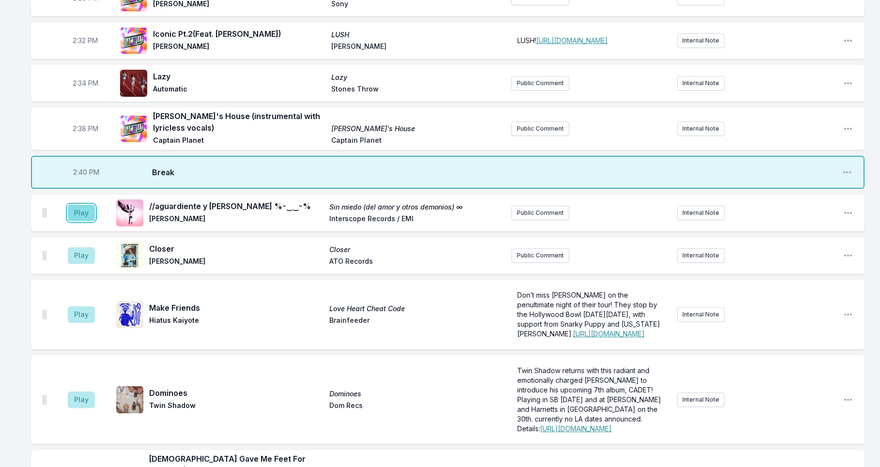
click at [84, 221] on button "Play" at bounding box center [81, 213] width 27 height 16
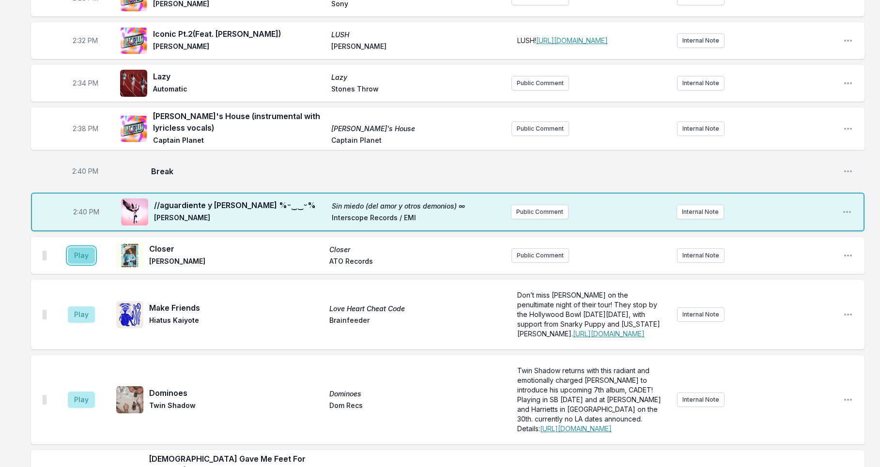
click at [81, 264] on button "Play" at bounding box center [81, 255] width 27 height 16
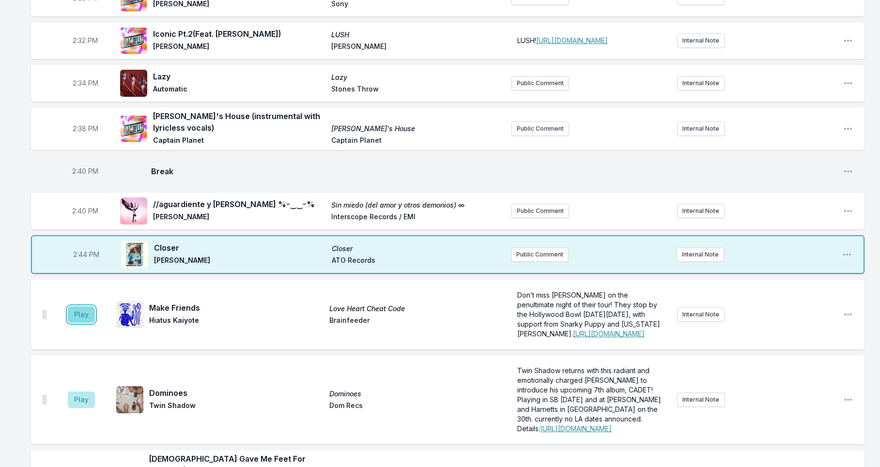
click at [74, 323] on button "Play" at bounding box center [81, 315] width 27 height 16
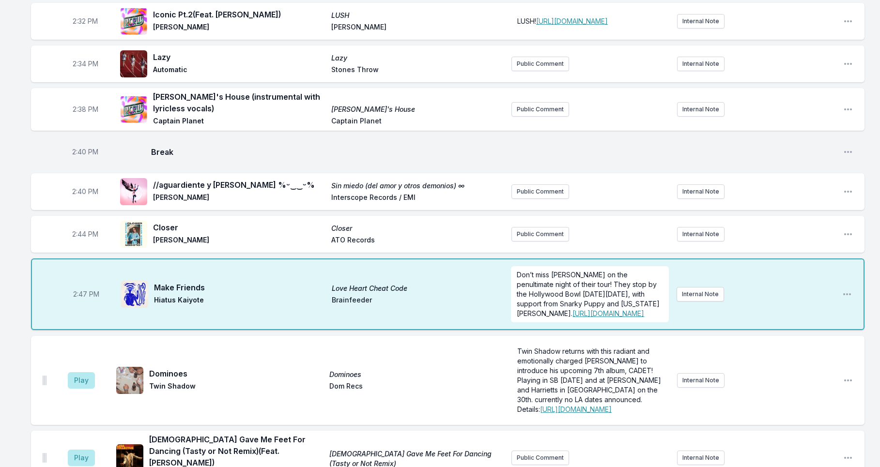
scroll to position [2297, 0]
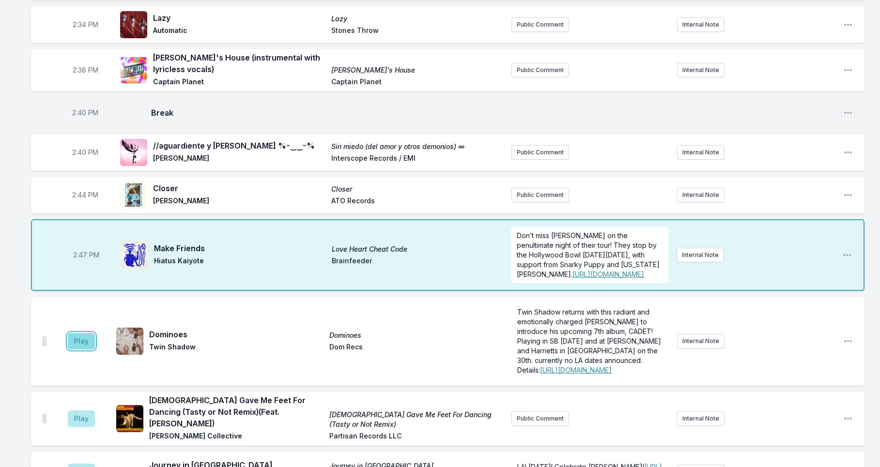
click at [76, 350] on button "Play" at bounding box center [81, 341] width 27 height 16
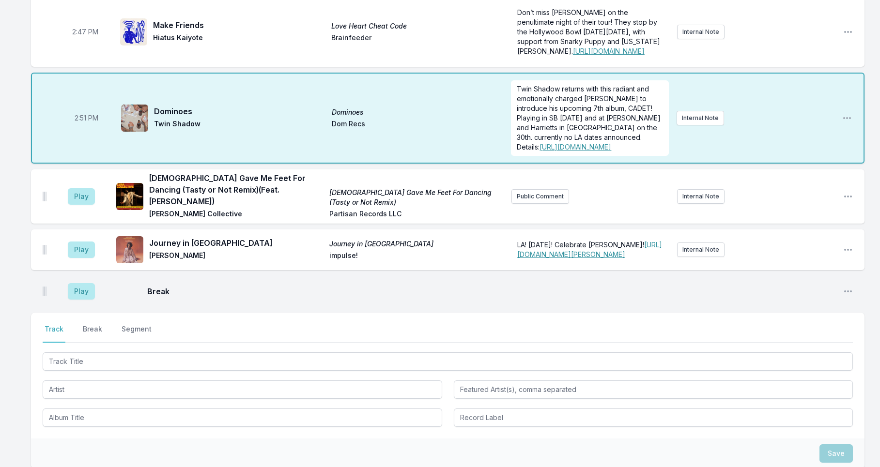
scroll to position [2522, 0]
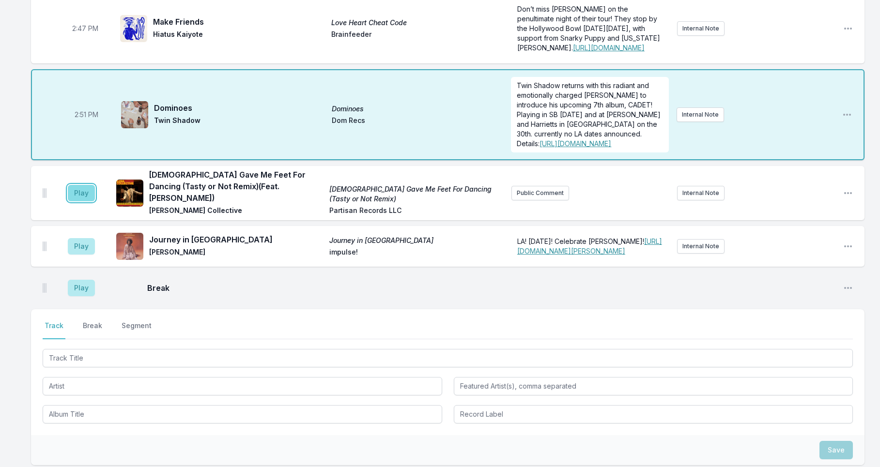
drag, startPoint x: 80, startPoint y: 240, endPoint x: 88, endPoint y: 245, distance: 9.4
click at [80, 201] on button "Play" at bounding box center [81, 193] width 27 height 16
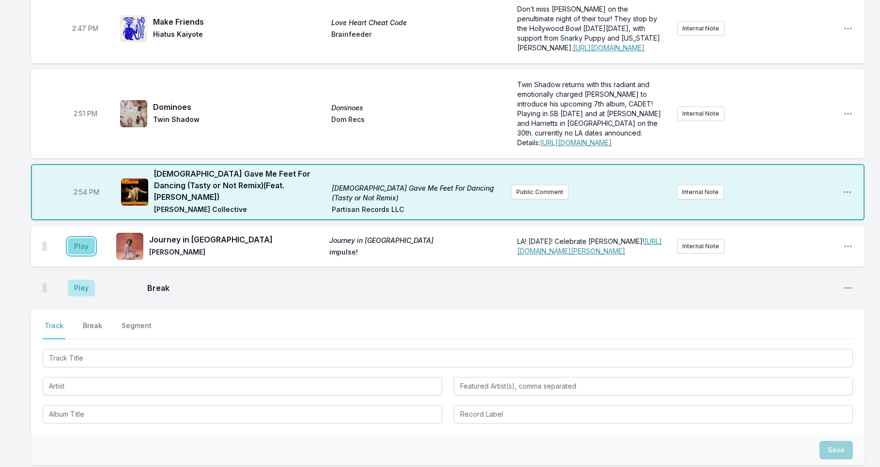
click at [79, 255] on button "Play" at bounding box center [81, 246] width 27 height 16
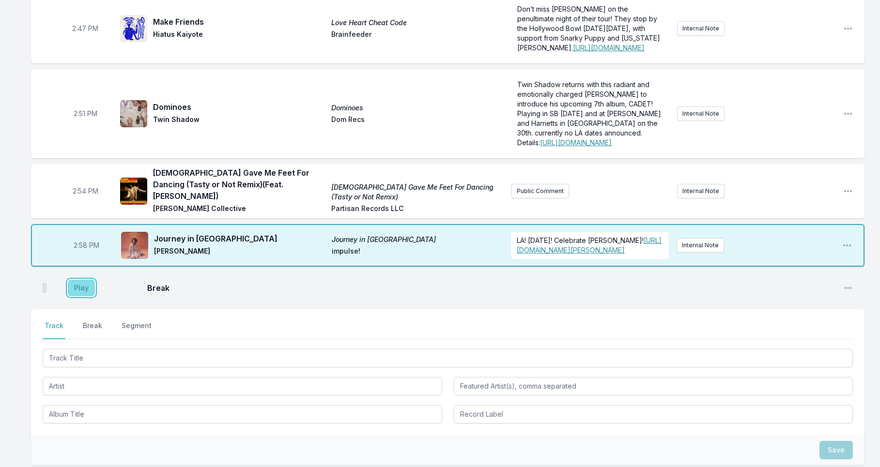
drag, startPoint x: 79, startPoint y: 350, endPoint x: 80, endPoint y: 345, distance: 4.9
click at [80, 296] on button "Play" at bounding box center [81, 288] width 27 height 16
